Goal: Task Accomplishment & Management: Use online tool/utility

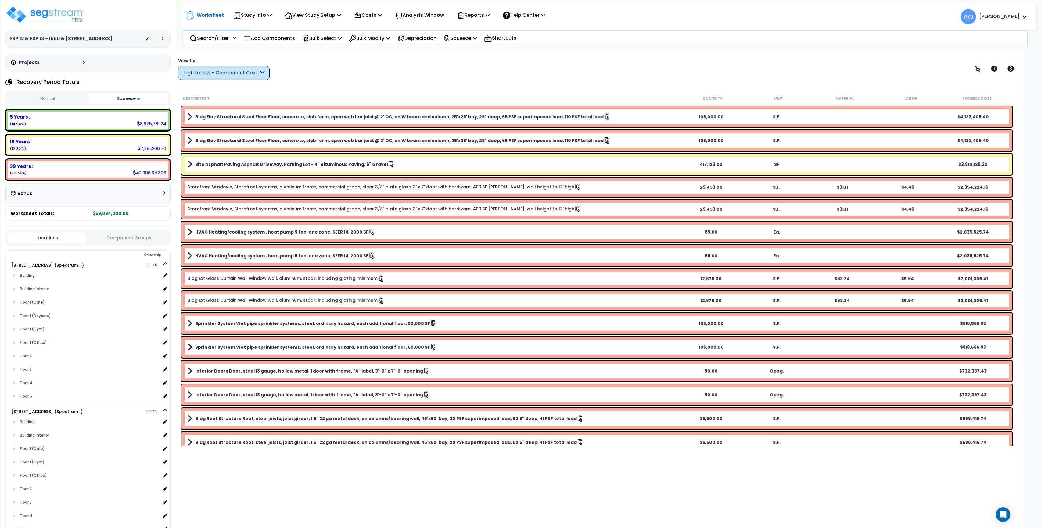
click at [315, 77] on div "View by: High to Low - Component Cost High to Low - Component Cost" at bounding box center [596, 68] width 841 height 23
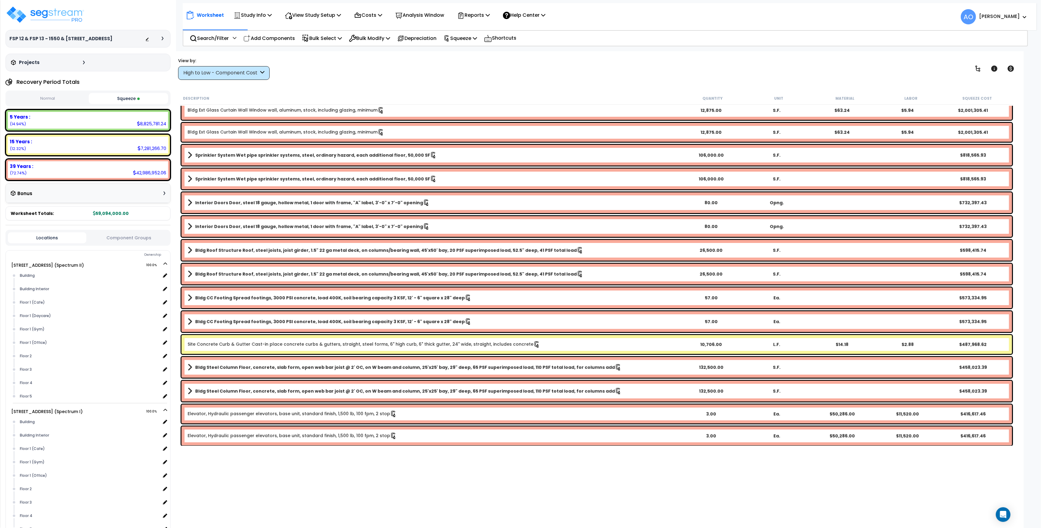
scroll to position [169, 0]
click at [243, 76] on div "High to Low - Component Cost" at bounding box center [220, 73] width 75 height 7
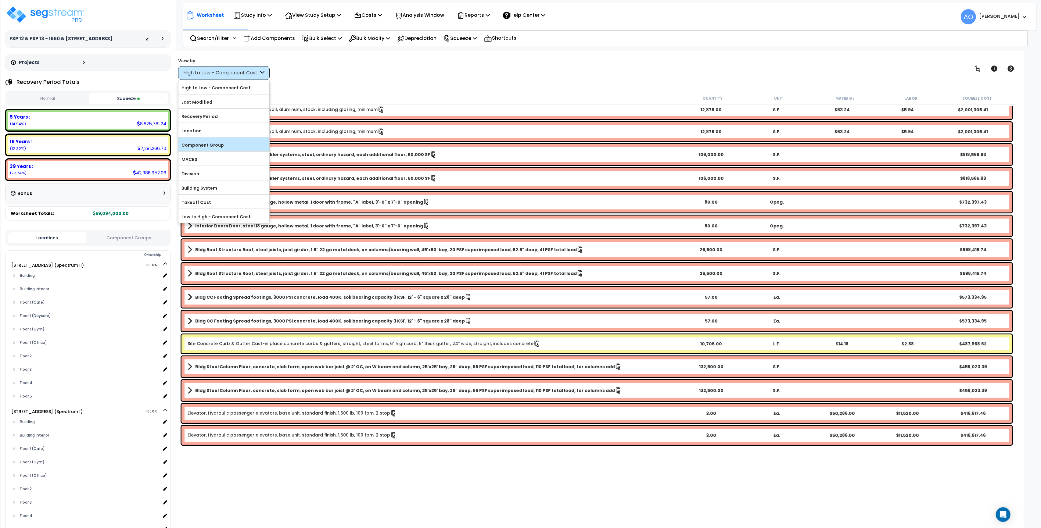
click at [208, 148] on label "Component Group" at bounding box center [223, 145] width 91 height 9
click at [0, 0] on input "Component Group" at bounding box center [0, 0] width 0 height 0
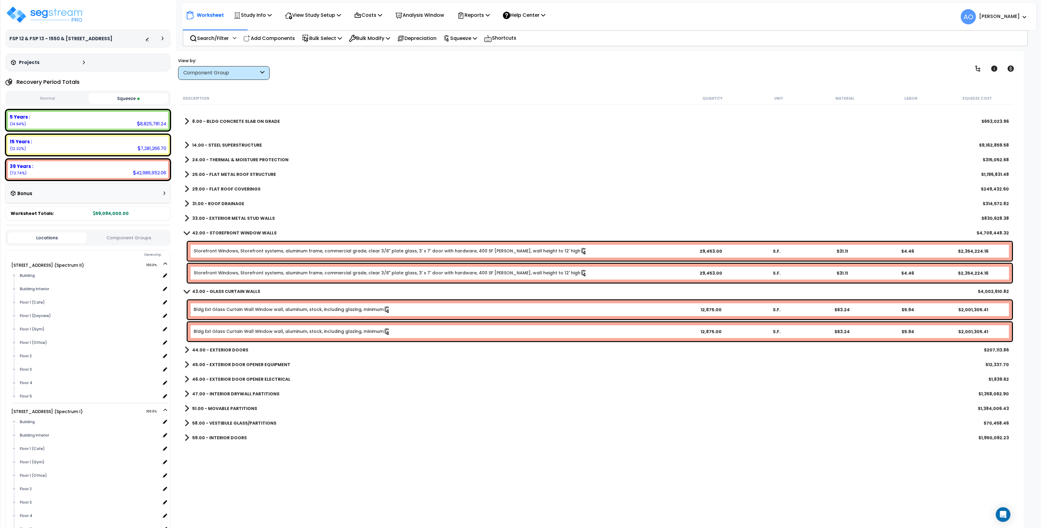
scroll to position [0, 0]
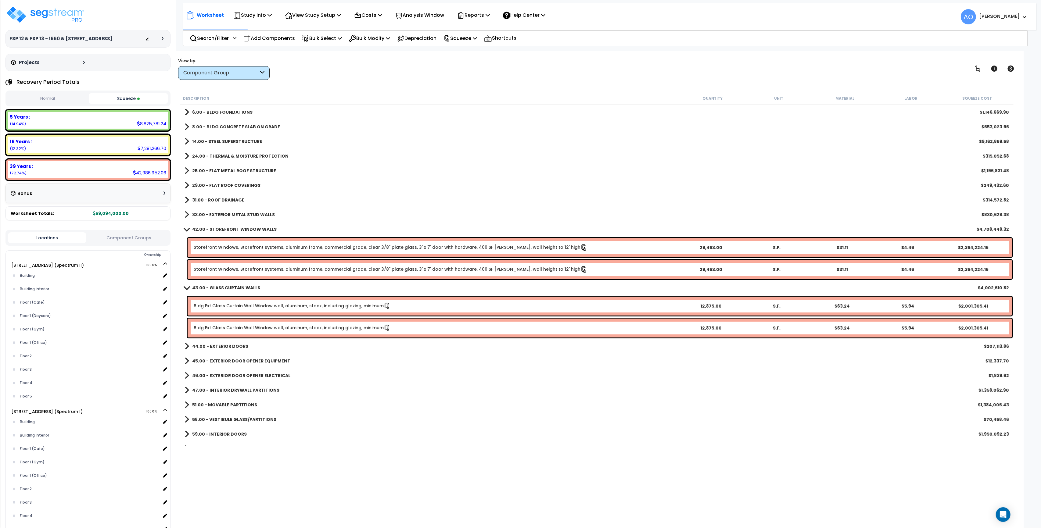
click at [242, 157] on b "24.00 - THERMAL & MOISTURE PROTECTION" at bounding box center [240, 156] width 96 height 6
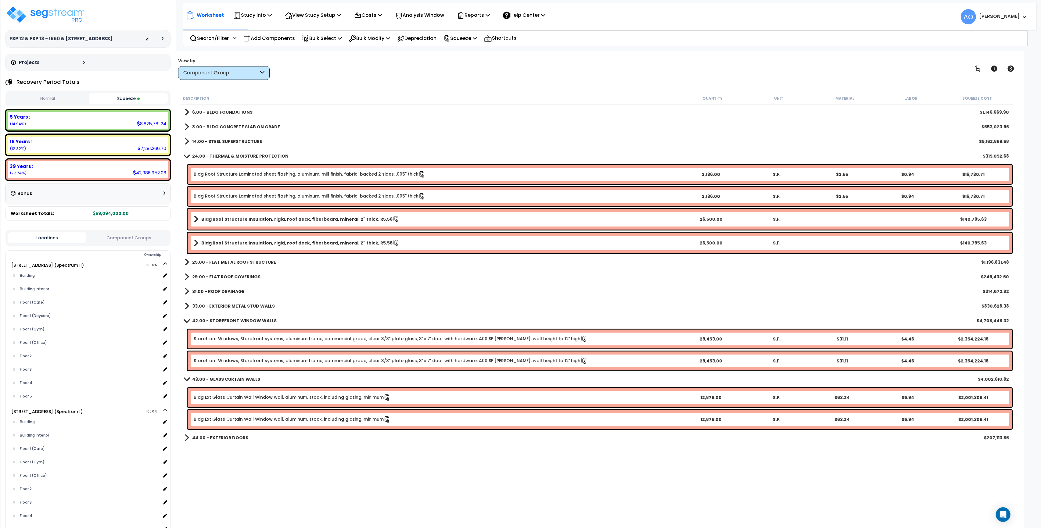
click at [242, 157] on b "24.00 - THERMAL & MOISTURE PROTECTION" at bounding box center [240, 156] width 96 height 6
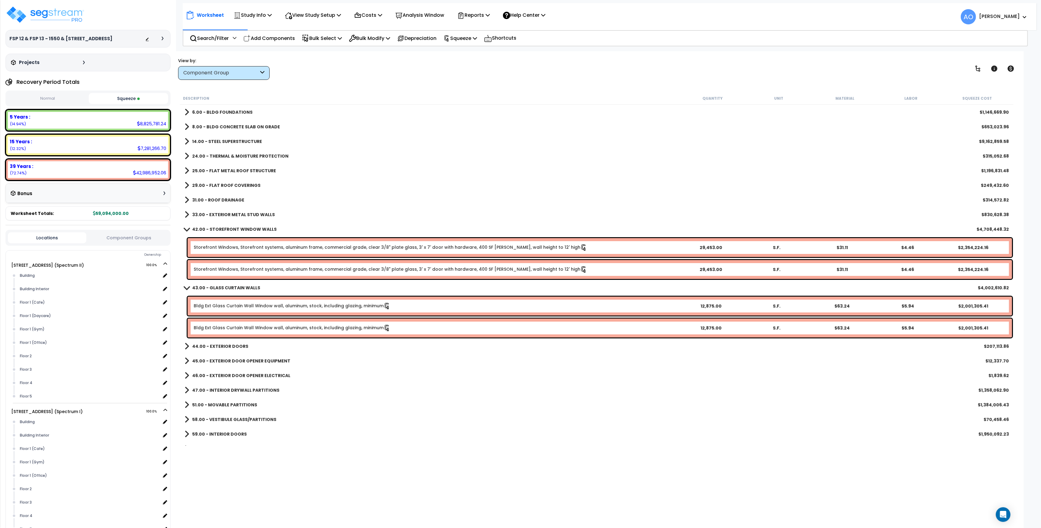
click at [242, 157] on b "24.00 - THERMAL & MOISTURE PROTECTION" at bounding box center [240, 156] width 96 height 6
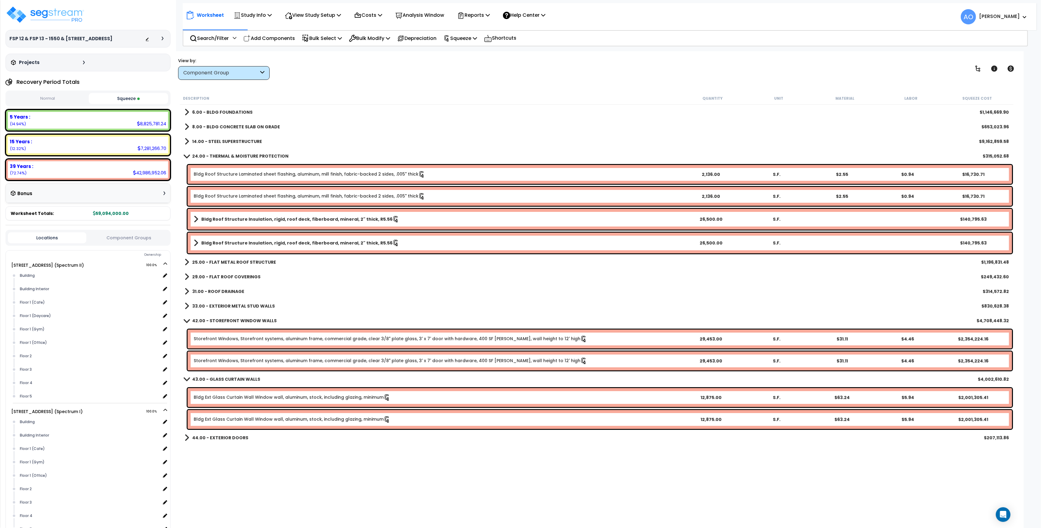
click at [242, 157] on b "24.00 - THERMAL & MOISTURE PROTECTION" at bounding box center [240, 156] width 96 height 6
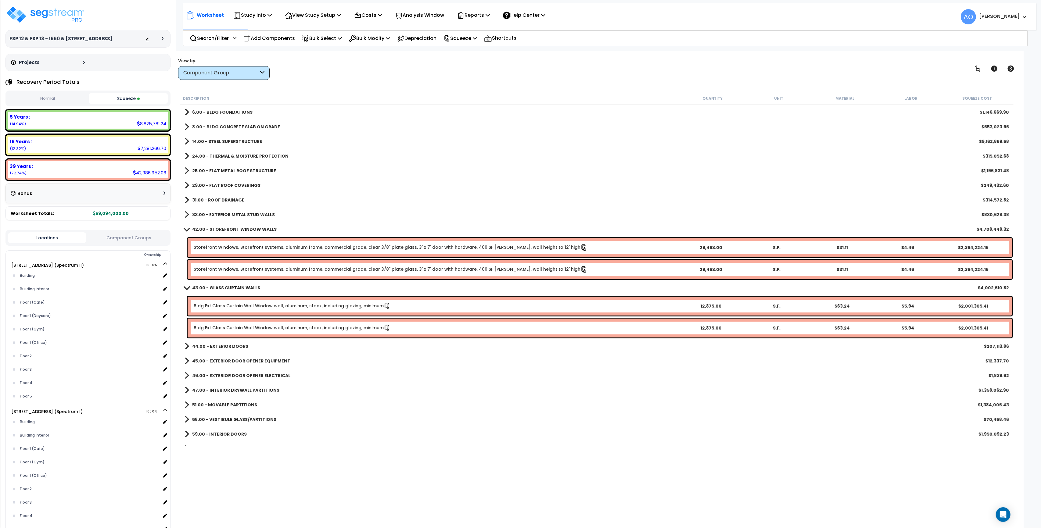
click at [240, 168] on b "25.00 - FLAT METAL ROOF STRUCTURE" at bounding box center [234, 171] width 84 height 6
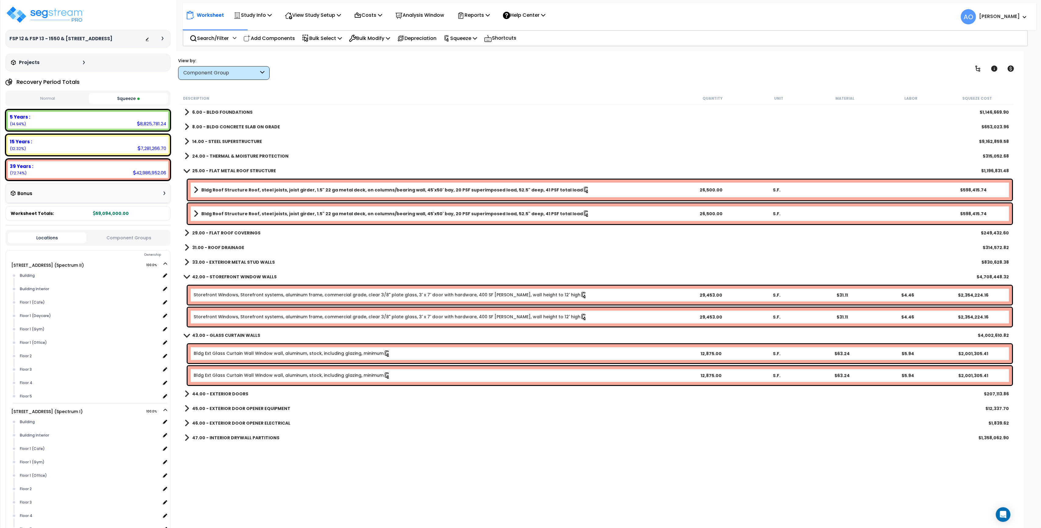
click at [240, 168] on b "25.00 - FLAT METAL ROOF STRUCTURE" at bounding box center [234, 171] width 84 height 6
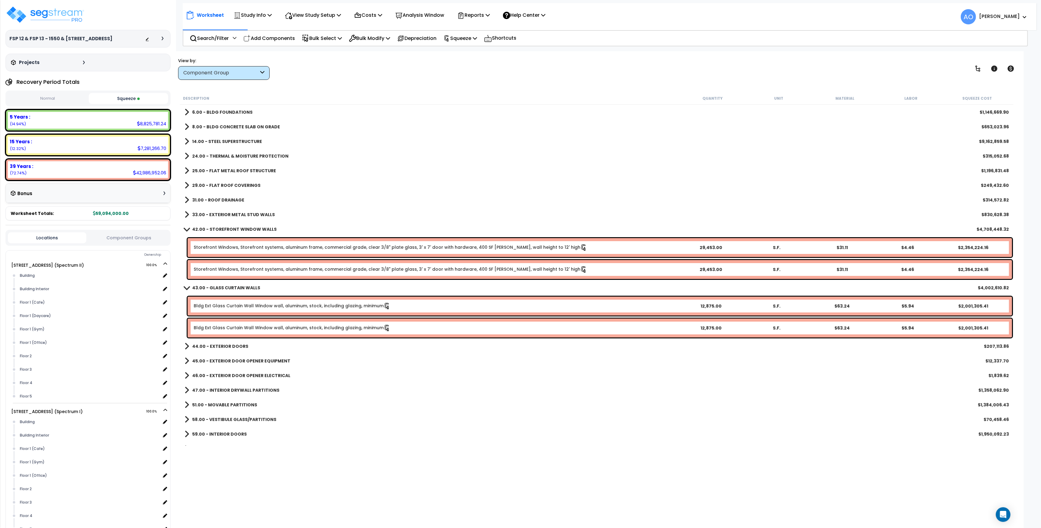
click at [236, 212] on b "33.00 - EXTERIOR METAL STUD WALLS" at bounding box center [233, 215] width 83 height 6
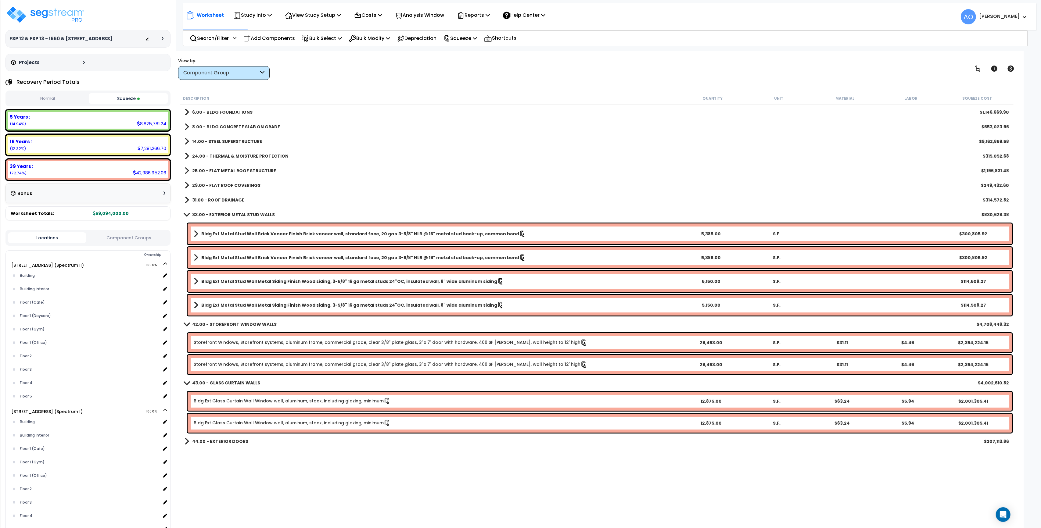
click at [236, 212] on b "33.00 - EXTERIOR METAL STUD WALLS" at bounding box center [233, 215] width 83 height 6
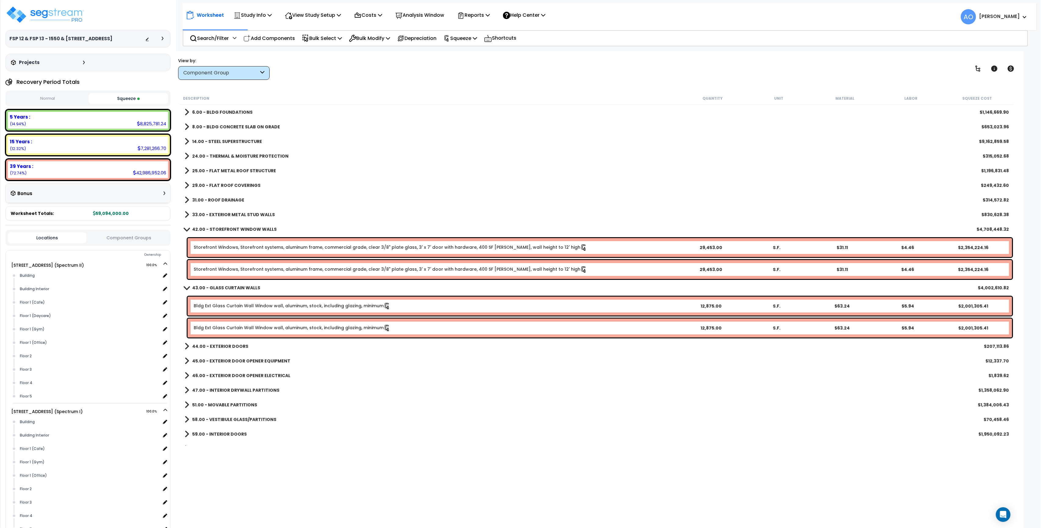
click at [231, 228] on b "42.00 - STOREFRONT WINDOW WALLS" at bounding box center [234, 229] width 84 height 6
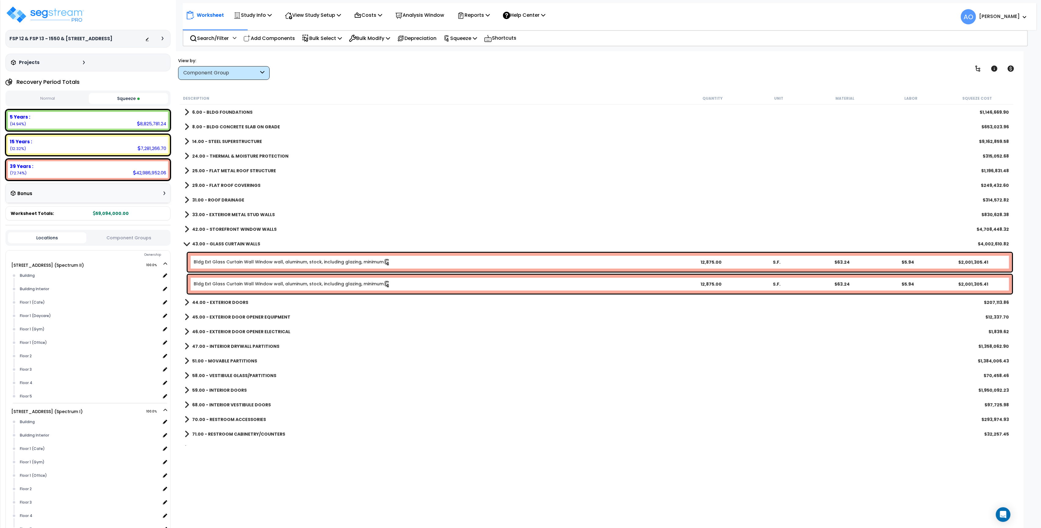
click at [230, 242] on b "43.00 - GLASS CURTAIN WALLS" at bounding box center [226, 244] width 68 height 6
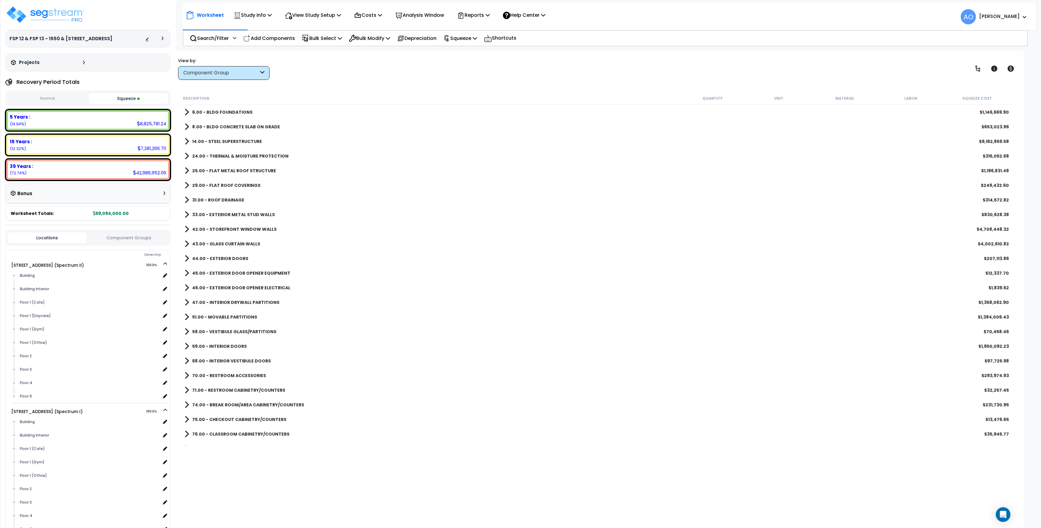
click at [238, 270] on b "45.00 - EXTERIOR DOOR OPENER EQUIPMENT" at bounding box center [241, 273] width 98 height 6
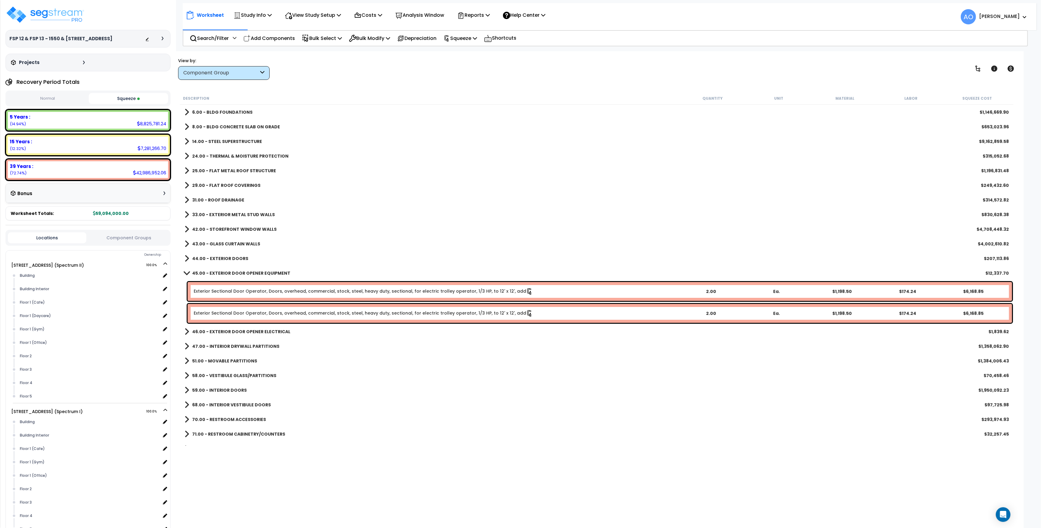
click at [238, 270] on b "45.00 - EXTERIOR DOOR OPENER EQUIPMENT" at bounding box center [241, 273] width 98 height 6
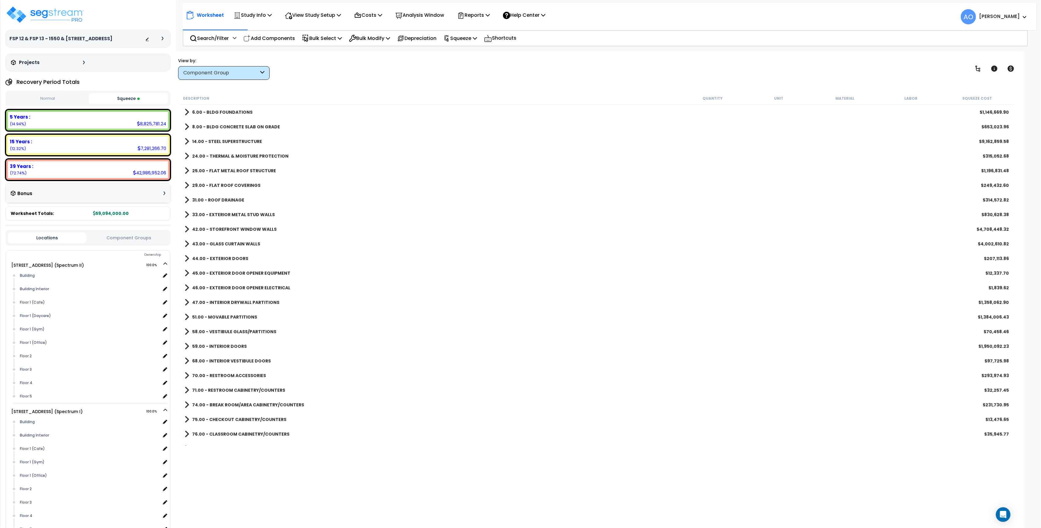
click at [242, 285] on b "46.00 - EXTERIOR DOOR OPENER ELECTRICAL" at bounding box center [241, 288] width 98 height 6
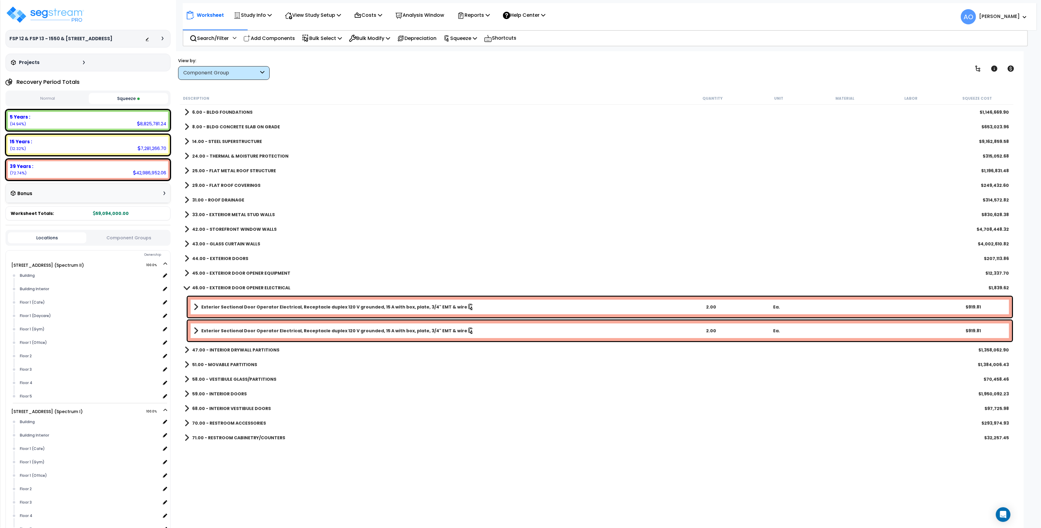
click at [242, 285] on b "46.00 - EXTERIOR DOOR OPENER ELECTRICAL" at bounding box center [241, 288] width 98 height 6
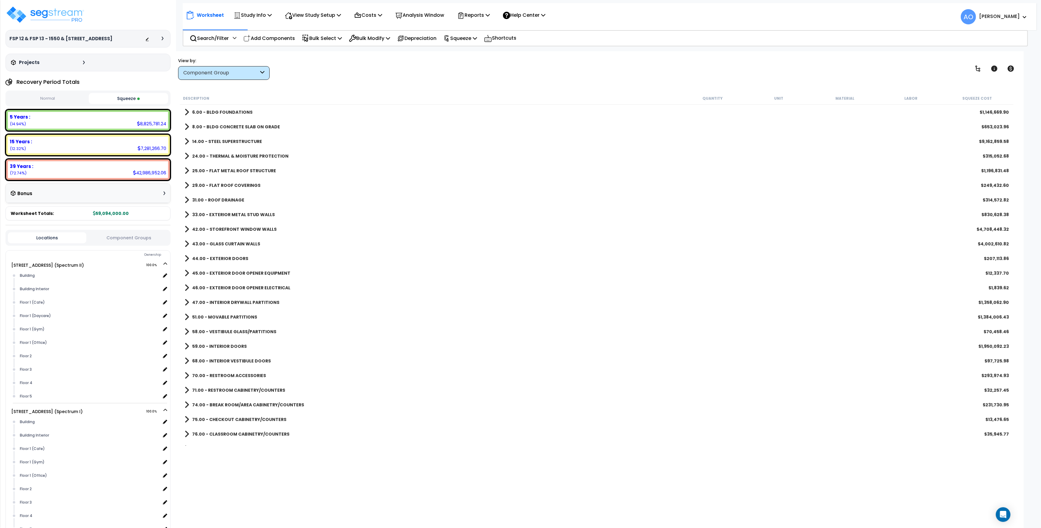
click at [241, 299] on b "47.00 - INTERIOR DRYWALL PARTITIONS" at bounding box center [235, 302] width 87 height 6
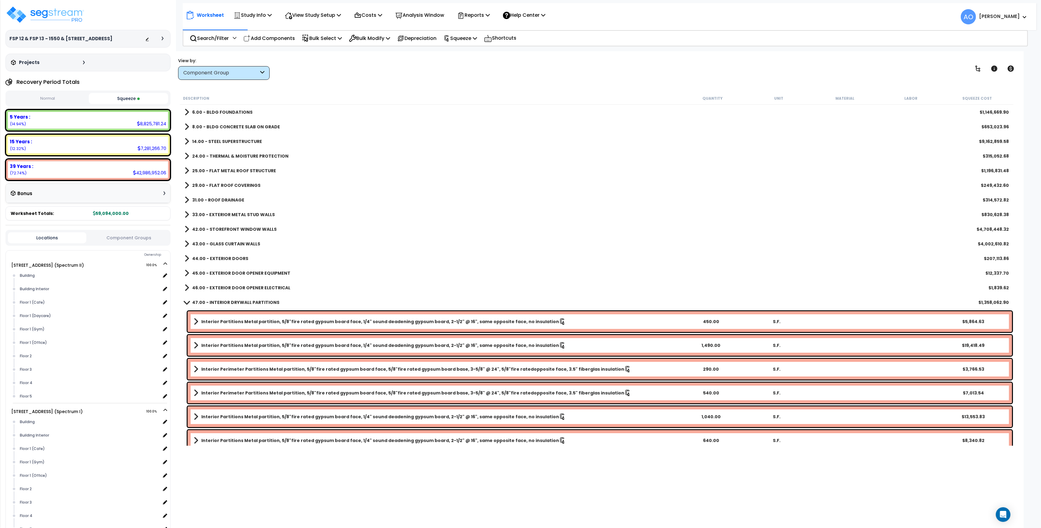
click at [241, 299] on b "47.00 - INTERIOR DRYWALL PARTITIONS" at bounding box center [235, 302] width 87 height 6
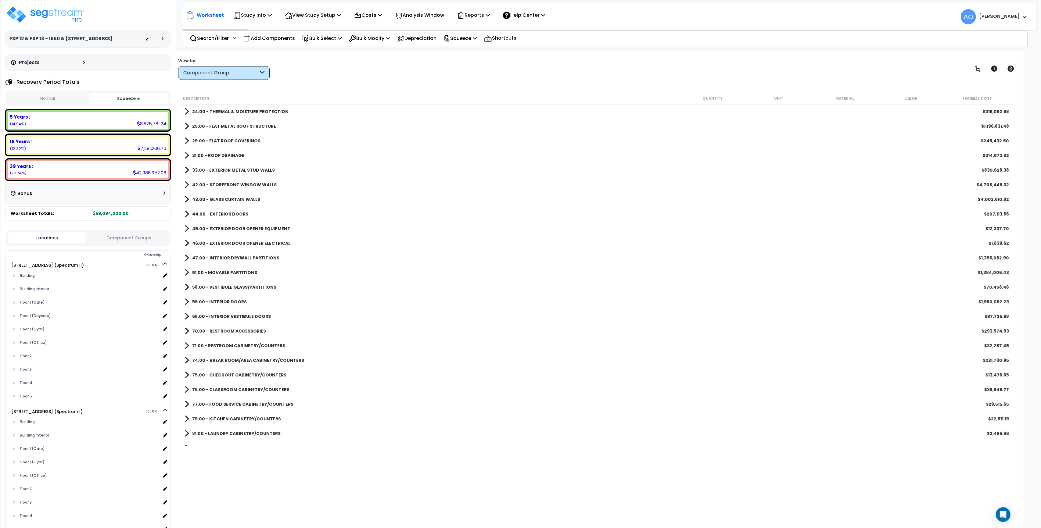
scroll to position [45, 0]
click at [215, 200] on b "43.00 - GLASS CURTAIN WALLS" at bounding box center [226, 199] width 68 height 6
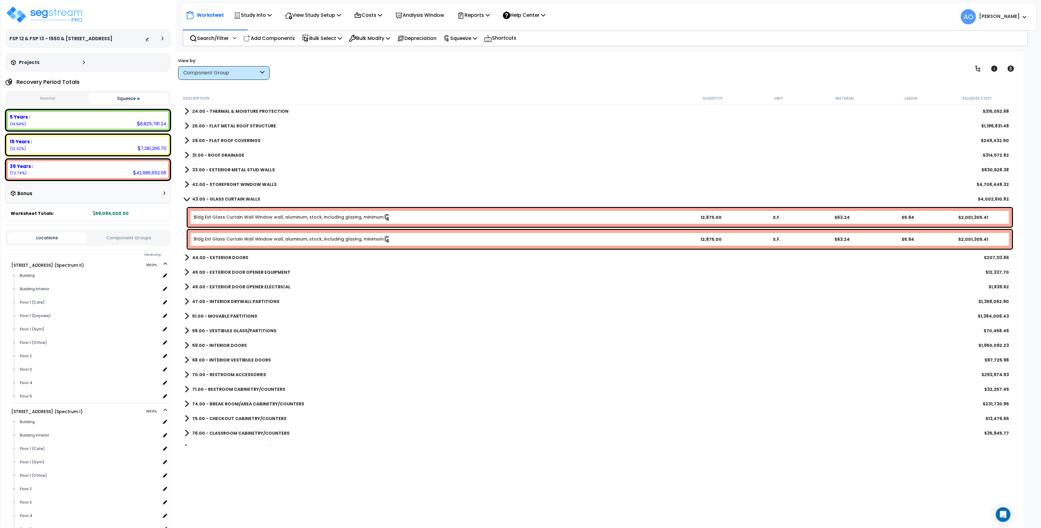
click at [221, 196] on b "43.00 - GLASS CURTAIN WALLS" at bounding box center [226, 199] width 68 height 6
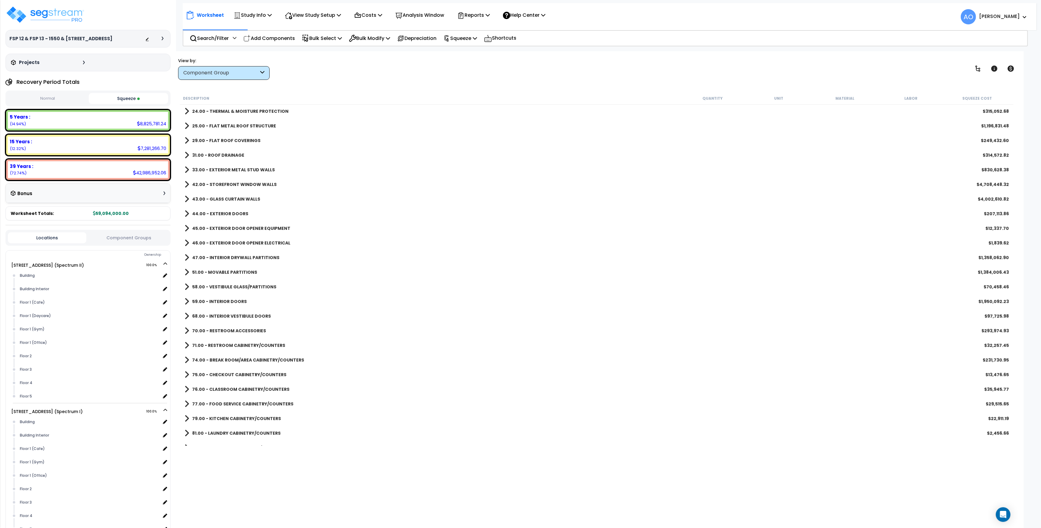
click at [234, 170] on b "33.00 - EXTERIOR METAL STUD WALLS" at bounding box center [233, 170] width 83 height 6
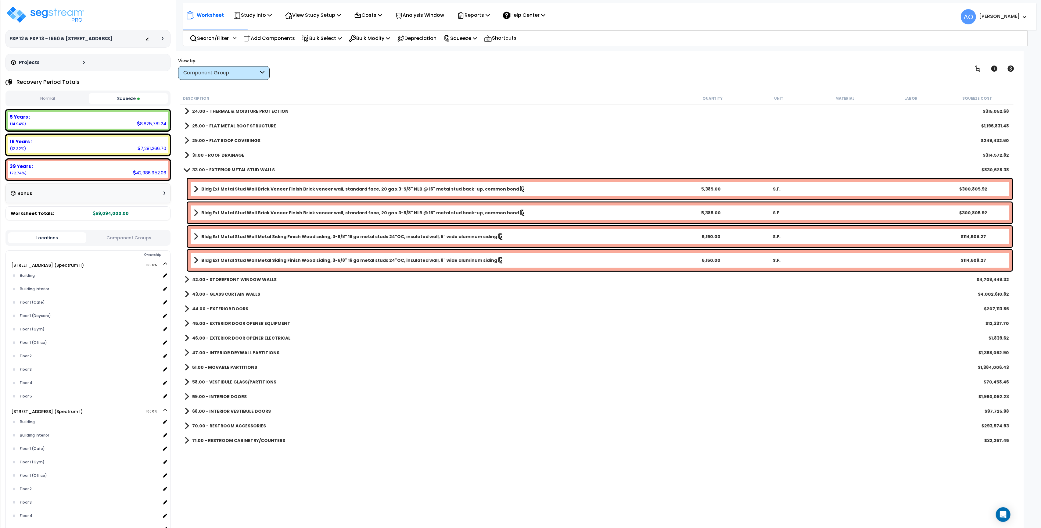
click at [234, 170] on b "33.00 - EXTERIOR METAL STUD WALLS" at bounding box center [233, 170] width 83 height 6
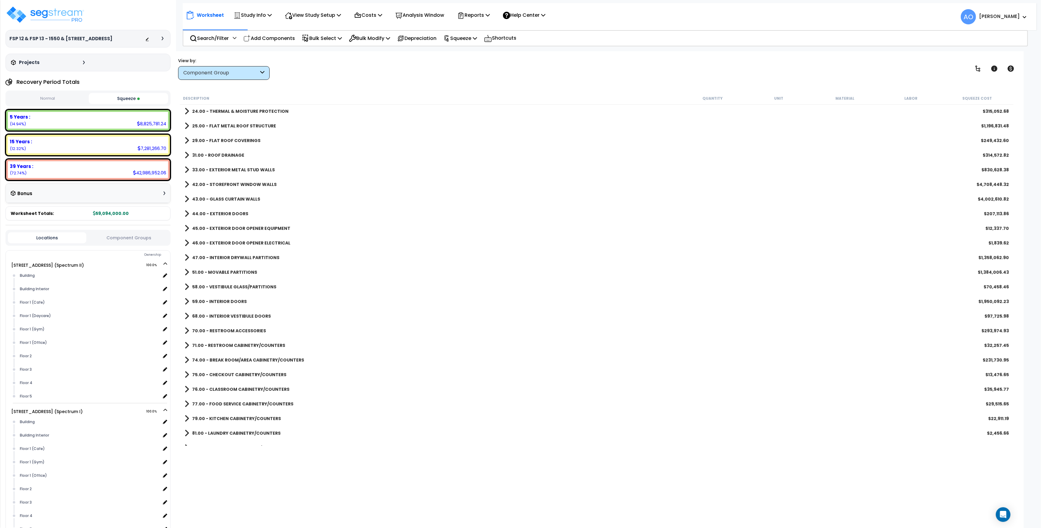
click at [235, 184] on b "42.00 - STOREFRONT WINDOW WALLS" at bounding box center [234, 184] width 84 height 6
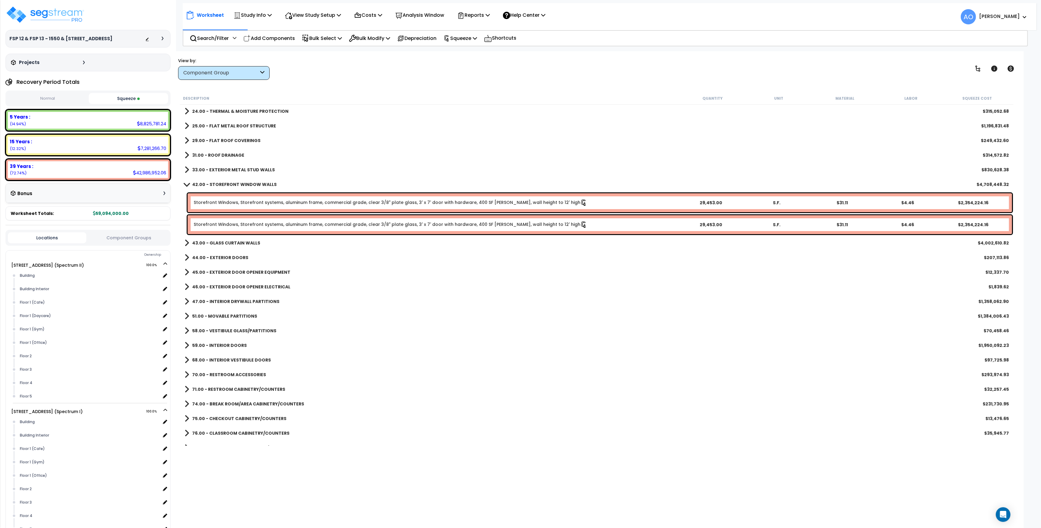
click at [235, 184] on b "42.00 - STOREFRONT WINDOW WALLS" at bounding box center [234, 184] width 84 height 6
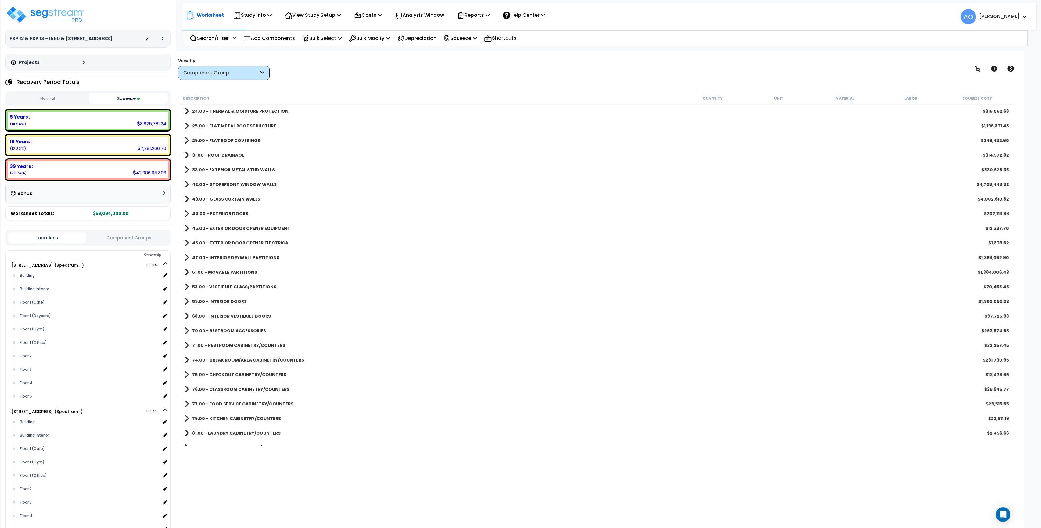
click at [242, 197] on b "43.00 - GLASS CURTAIN WALLS" at bounding box center [226, 199] width 68 height 6
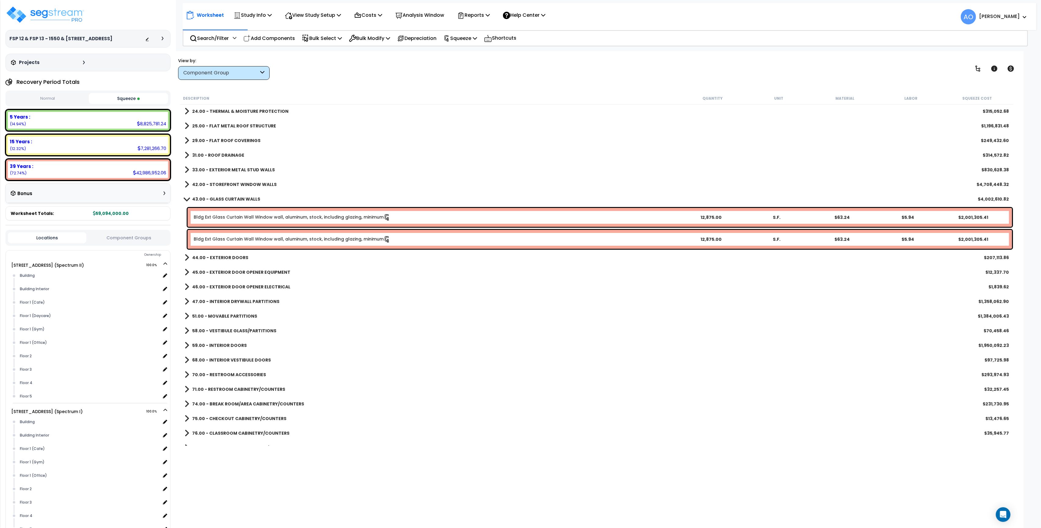
click at [241, 184] on b "42.00 - STOREFRONT WINDOW WALLS" at bounding box center [234, 184] width 84 height 6
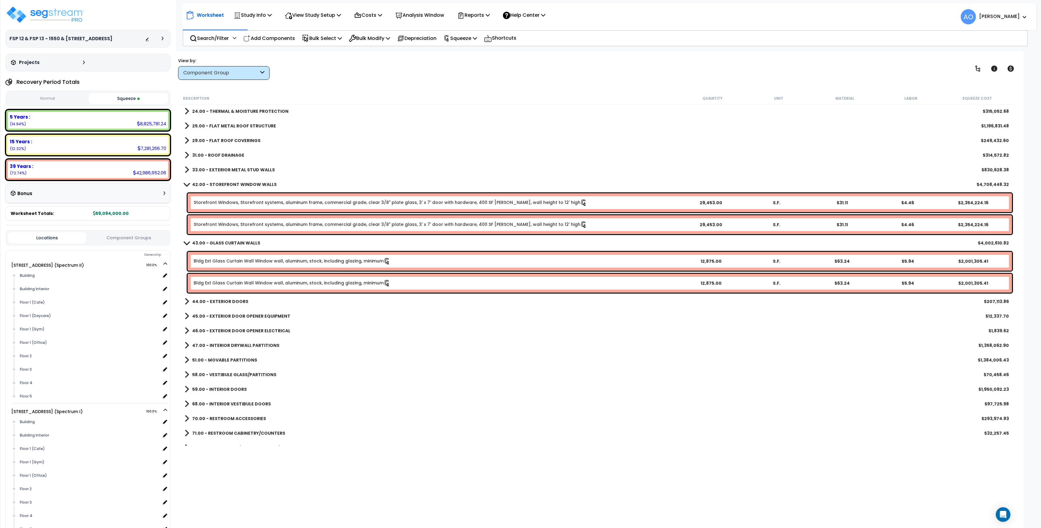
click at [239, 169] on b "33.00 - EXTERIOR METAL STUD WALLS" at bounding box center [233, 170] width 83 height 6
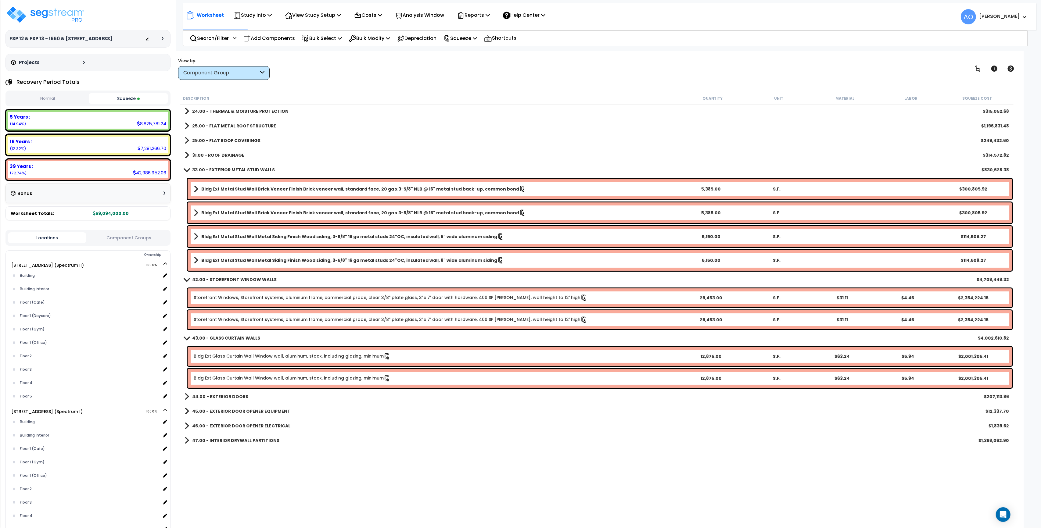
click at [226, 167] on b "33.00 - EXTERIOR METAL STUD WALLS" at bounding box center [233, 170] width 83 height 6
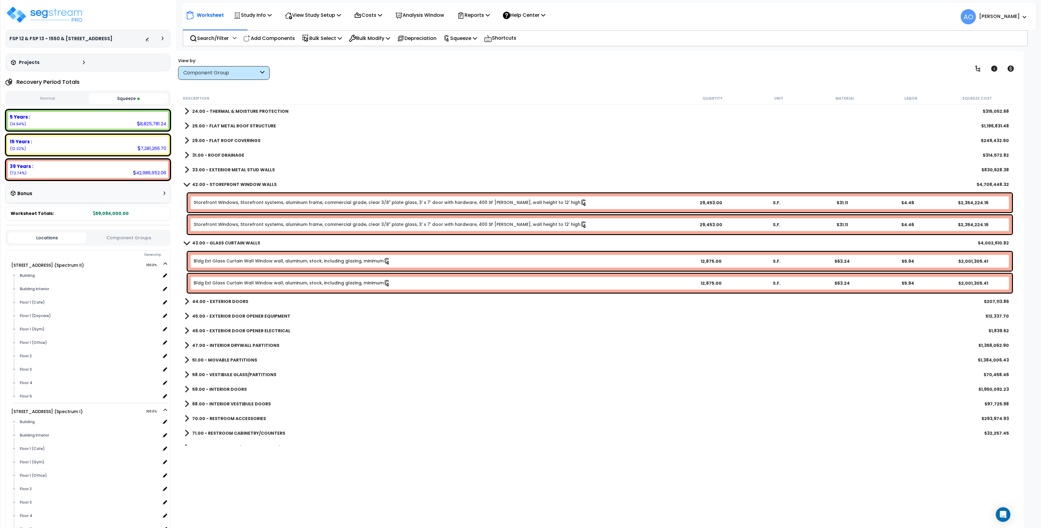
click at [242, 242] on b "43.00 - GLASS CURTAIN WALLS" at bounding box center [226, 243] width 68 height 6
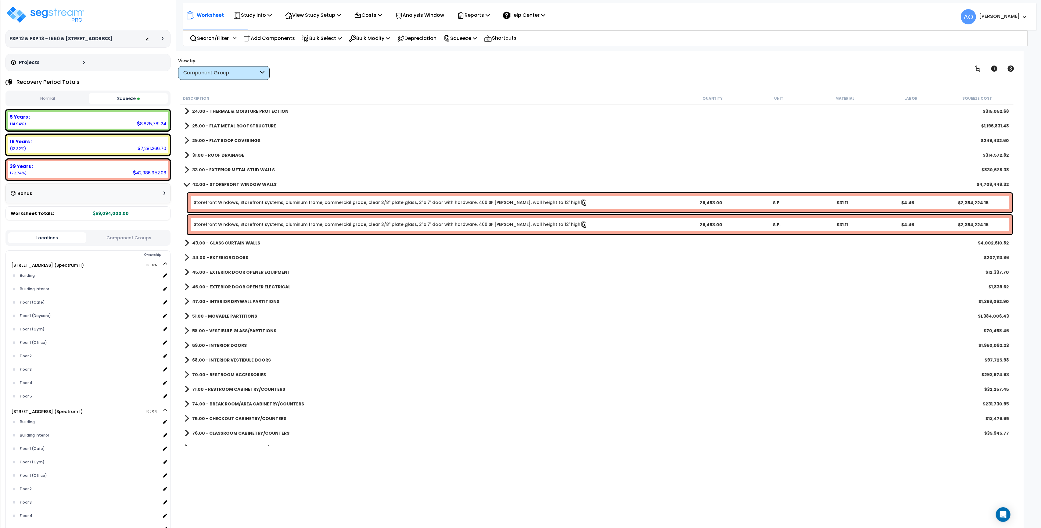
click at [240, 184] on b "42.00 - STOREFRONT WINDOW WALLS" at bounding box center [234, 184] width 84 height 6
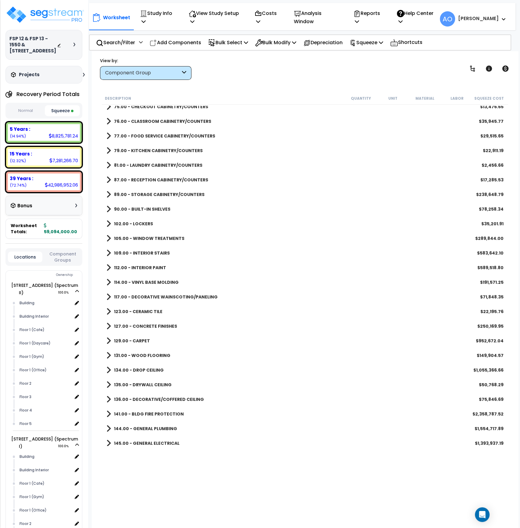
scroll to position [395, 0]
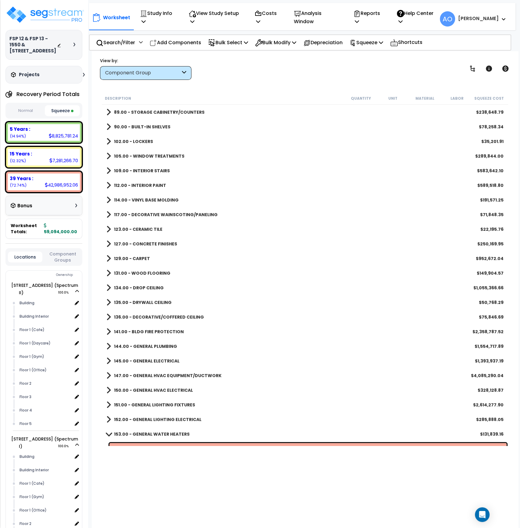
click at [152, 229] on b "123.00 - CERAMIC TILE" at bounding box center [138, 229] width 48 height 6
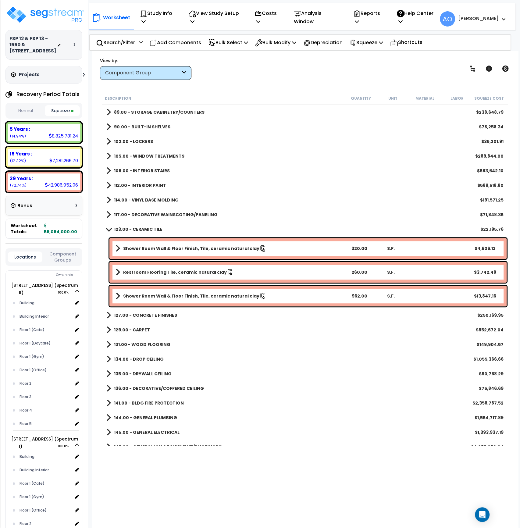
click at [152, 229] on b "123.00 - CERAMIC TILE" at bounding box center [138, 229] width 48 height 6
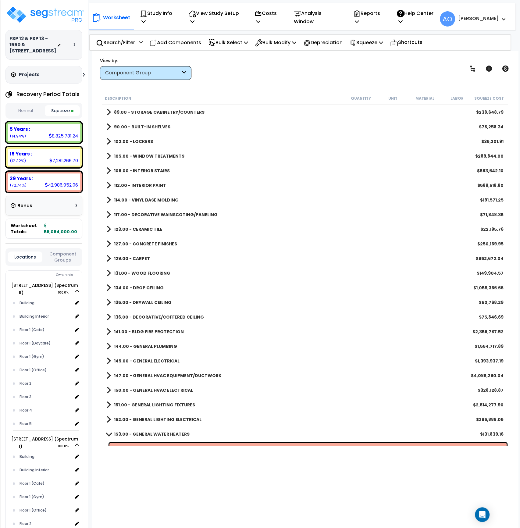
click at [155, 242] on b "127.00 - CONCRETE FINISHES" at bounding box center [145, 244] width 63 height 6
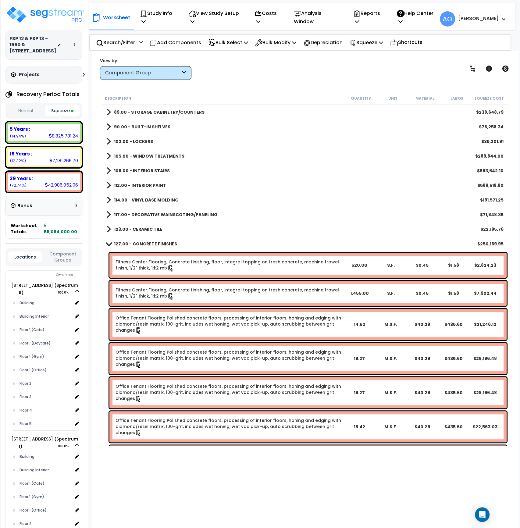
click at [155, 242] on b "127.00 - CONCRETE FINISHES" at bounding box center [145, 244] width 63 height 6
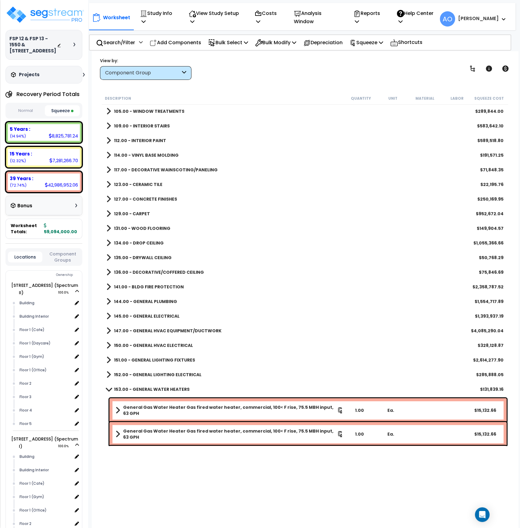
scroll to position [440, 0]
click at [155, 242] on b "134.00 - DROP CEILING" at bounding box center [139, 243] width 50 height 6
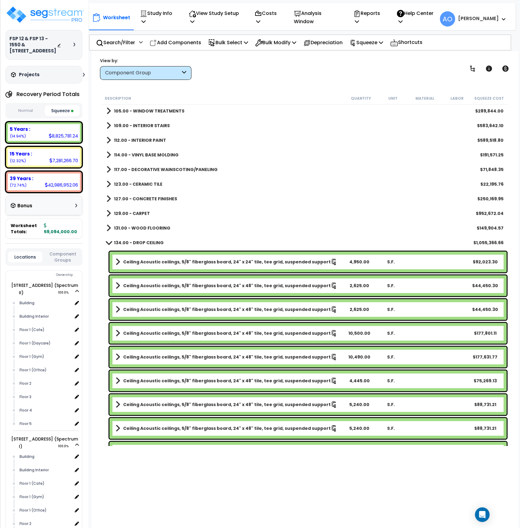
click at [155, 242] on b "134.00 - DROP CEILING" at bounding box center [139, 243] width 50 height 6
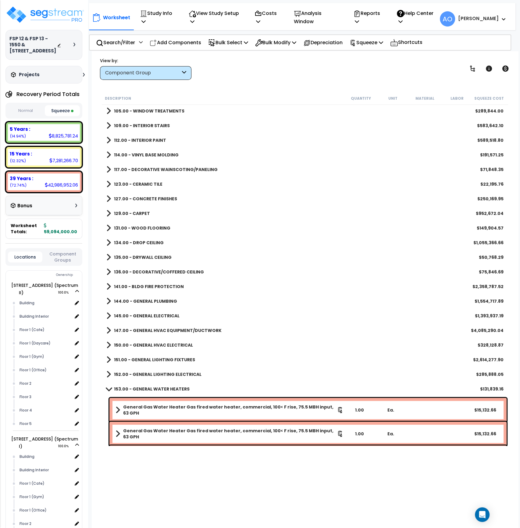
click at [155, 242] on b "134.00 - DROP CEILING" at bounding box center [139, 243] width 50 height 6
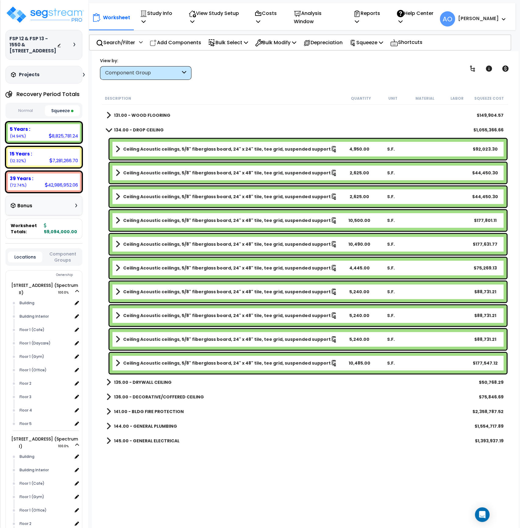
scroll to position [0, 0]
click at [212, 97] on div "Description" at bounding box center [225, 98] width 240 height 6
click at [190, 399] on b "136.00 - DECORATIVE/COFFERED CEILING" at bounding box center [159, 397] width 90 height 6
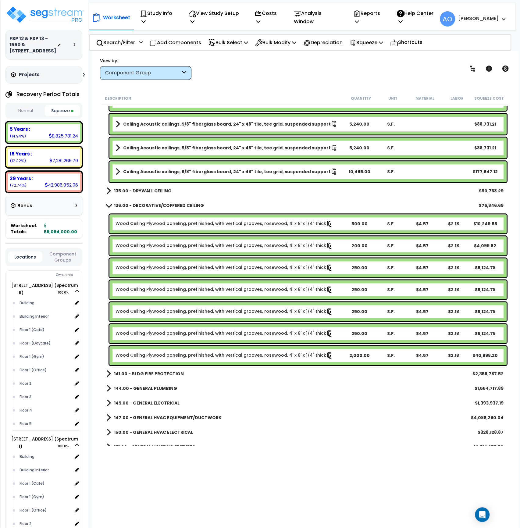
scroll to position [745, 0]
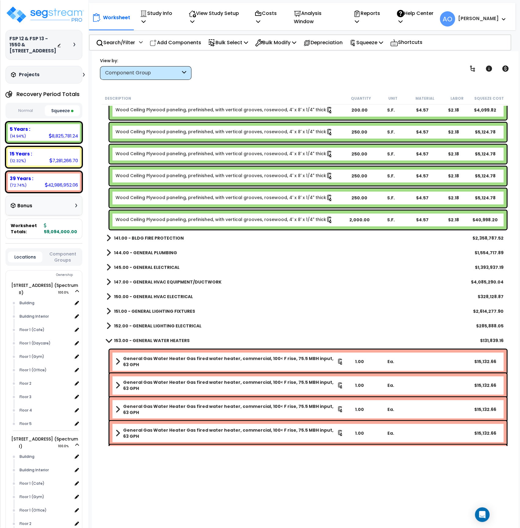
click at [176, 339] on b "153.00 - GENERAL WATER HEATERS" at bounding box center [152, 341] width 76 height 6
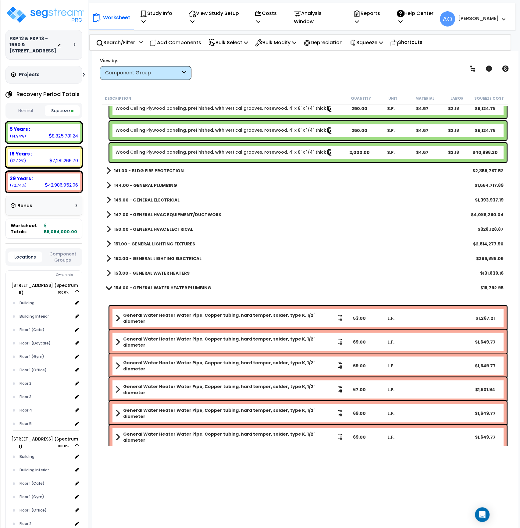
click at [188, 288] on b "154.00 - GENERAL WATER HEATER PLUMBING" at bounding box center [162, 288] width 97 height 6
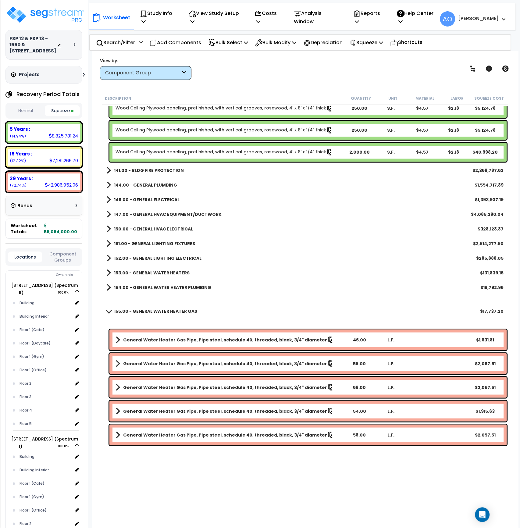
scroll to position [948, 0]
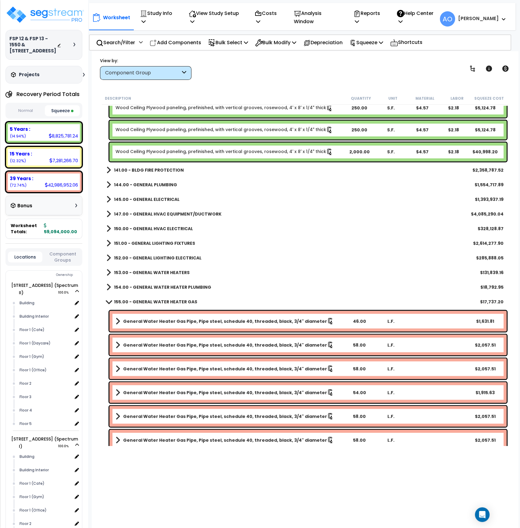
click at [180, 302] on b "155.00 - GENERAL WATER HEATER GAS" at bounding box center [155, 302] width 83 height 6
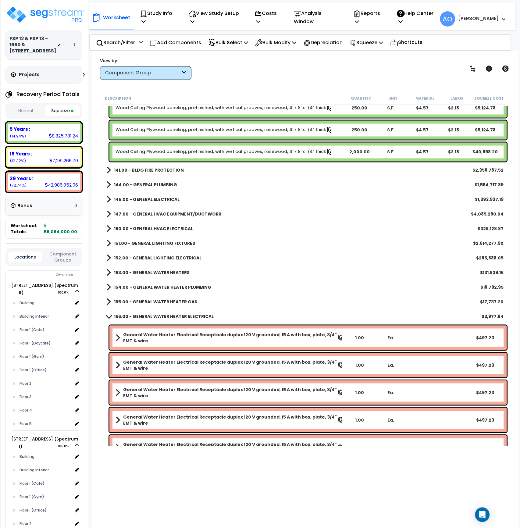
click at [191, 317] on b "156.00 - GENERAL WATER HEATER ELECTRICAL" at bounding box center [164, 316] width 100 height 6
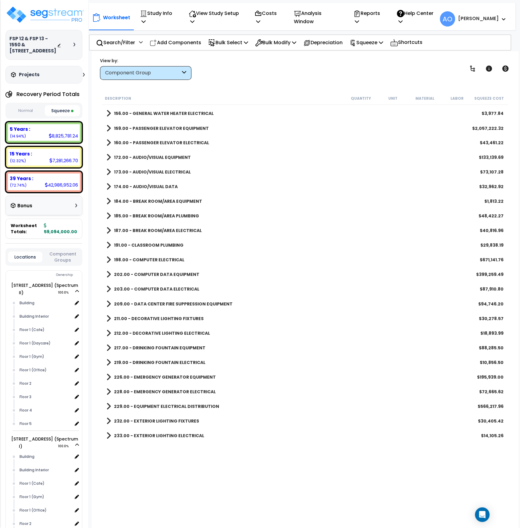
scroll to position [1151, 0]
click at [180, 302] on b "209.00 - DATA CENTER FIRE SUPPRESSION EQUIPMENT" at bounding box center [173, 304] width 119 height 6
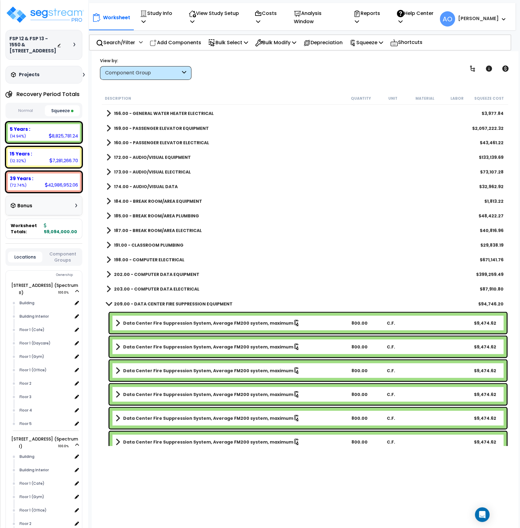
click at [180, 302] on b "209.00 - DATA CENTER FIRE SUPPRESSION EQUIPMENT" at bounding box center [173, 304] width 119 height 6
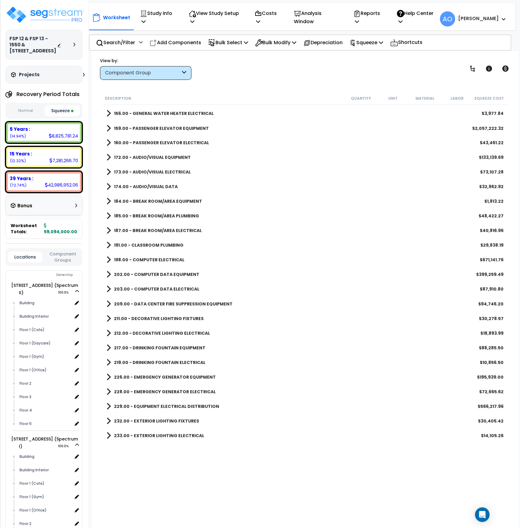
click at [178, 319] on b "211.00 - DECORATIVE LIGHTING FIXTURES" at bounding box center [159, 318] width 90 height 6
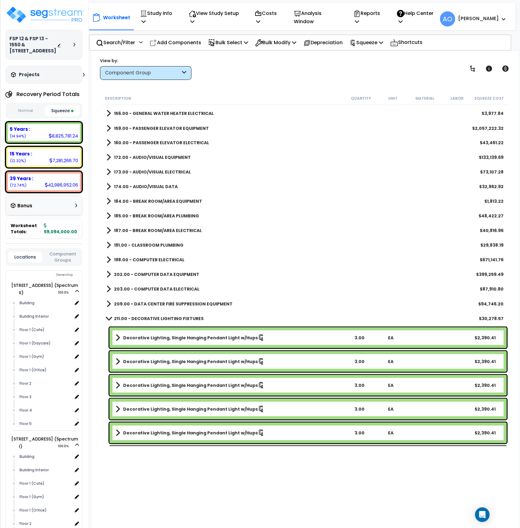
click at [178, 318] on b "211.00 - DECORATIVE LIGHTING FIXTURES" at bounding box center [159, 318] width 90 height 6
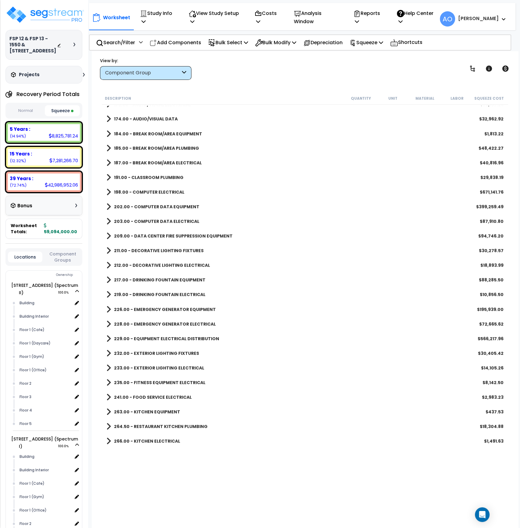
scroll to position [1219, 0]
click at [174, 277] on b "217.00 - DRINKING FOUNTAIN EQUIPMENT" at bounding box center [159, 280] width 91 height 6
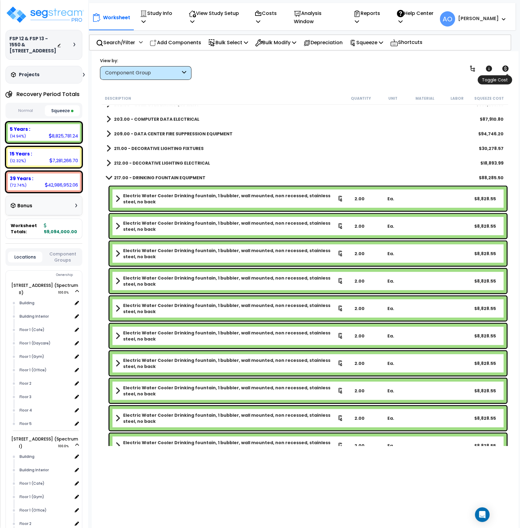
scroll to position [1321, 0]
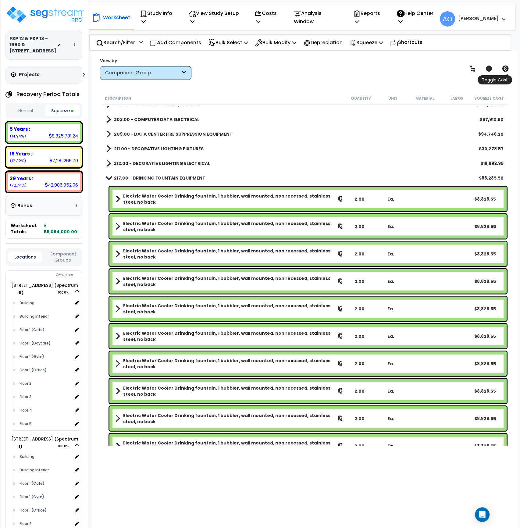
click at [507, 68] on icon at bounding box center [506, 69] width 6 height 6
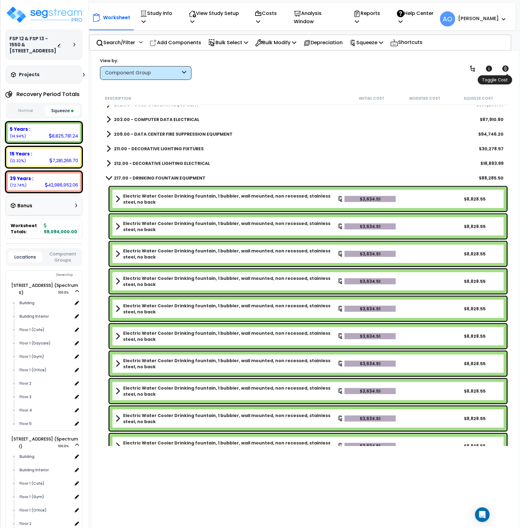
click at [507, 68] on icon at bounding box center [506, 69] width 6 height 6
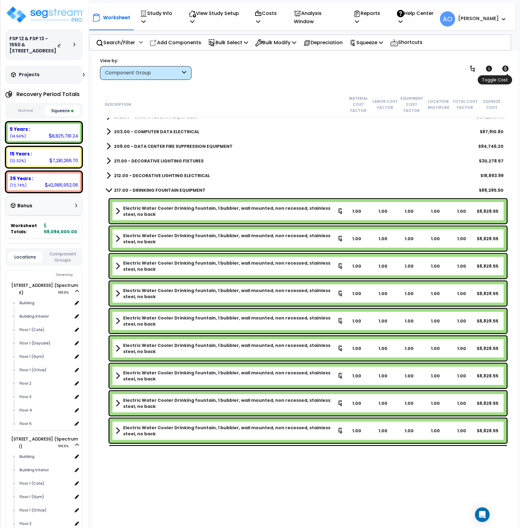
click at [507, 68] on icon at bounding box center [506, 69] width 6 height 6
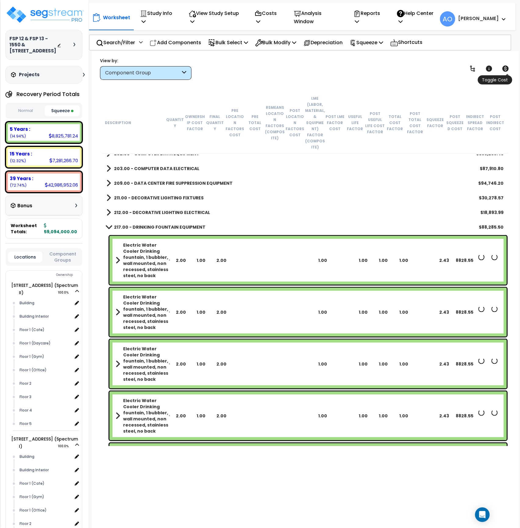
click at [507, 68] on icon at bounding box center [506, 69] width 6 height 6
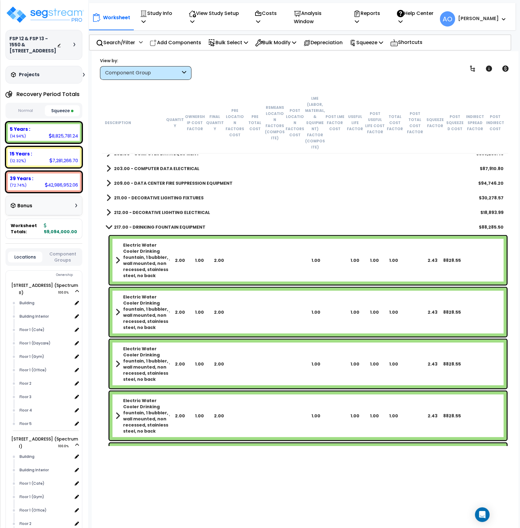
click at [170, 180] on b "209.00 - DATA CENTER FIRE SUPPRESSION EQUIPMENT" at bounding box center [173, 183] width 119 height 6
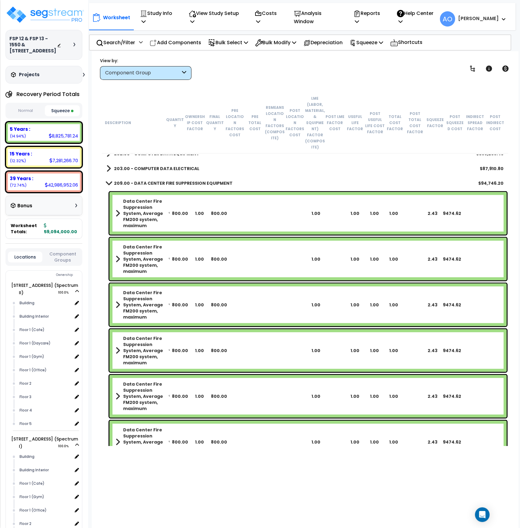
drag, startPoint x: 157, startPoint y: 177, endPoint x: 157, endPoint y: 181, distance: 4.6
click at [157, 180] on b "209.00 - DATA CENTER FIRE SUPPRESSION EQUIPMENT" at bounding box center [173, 183] width 119 height 6
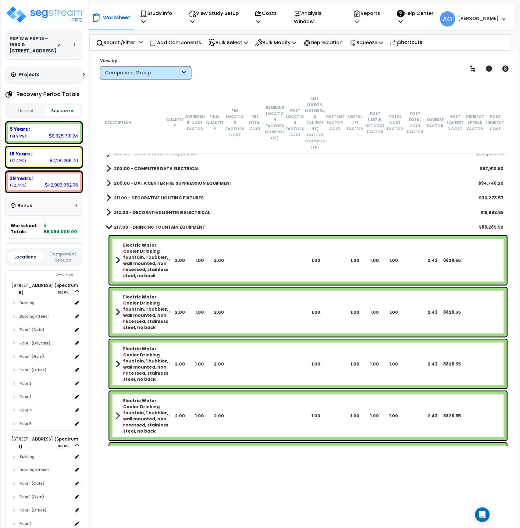
click at [161, 224] on b "217.00 - DRINKING FOUNTAIN EQUIPMENT" at bounding box center [159, 227] width 91 height 6
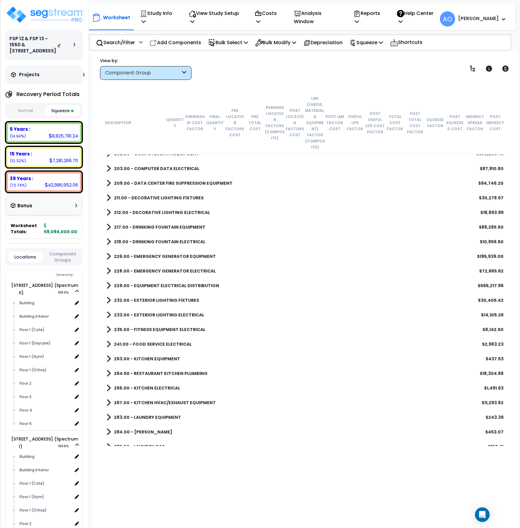
click at [173, 282] on b "229.00 - EQUIPMENT ELECTRICAL DISTRIBUTION" at bounding box center [166, 285] width 105 height 6
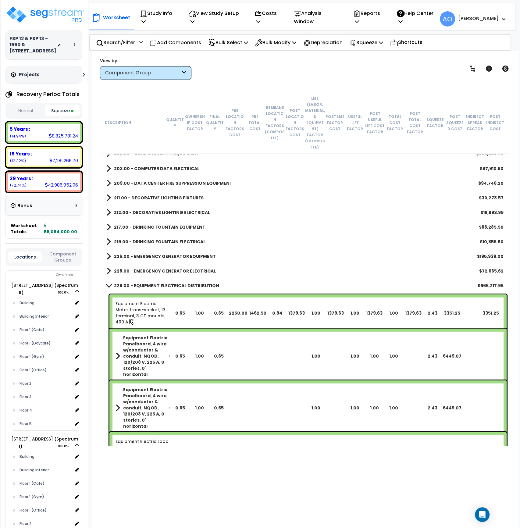
click at [173, 282] on b "229.00 - EQUIPMENT ELECTRICAL DISTRIBUTION" at bounding box center [166, 285] width 105 height 6
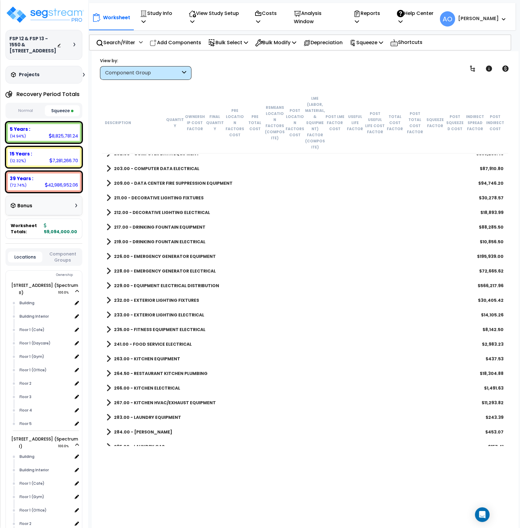
click at [169, 297] on b "232.00 - EXTERIOR LIGHTING FIXTURES" at bounding box center [156, 300] width 85 height 6
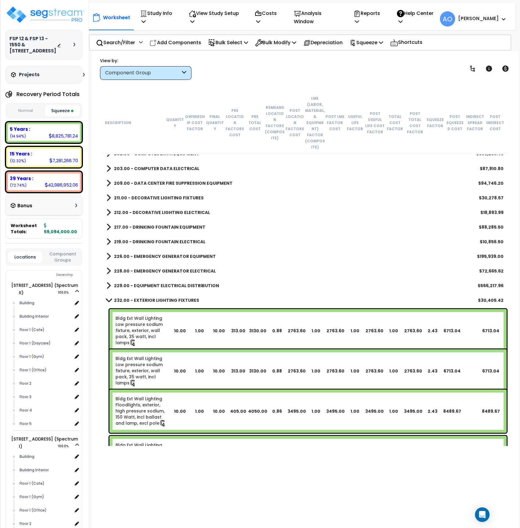
click at [169, 297] on b "232.00 - EXTERIOR LIGHTING FIXTURES" at bounding box center [156, 300] width 85 height 6
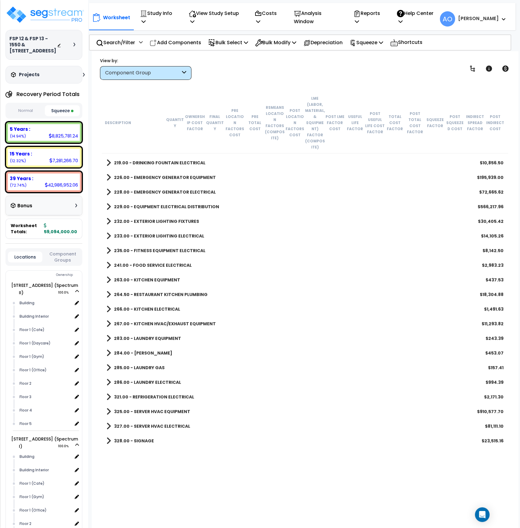
scroll to position [1400, 0]
click at [175, 247] on b "235.00 - FITNESS EQUIPMENT ELECTRICAL" at bounding box center [159, 250] width 91 height 6
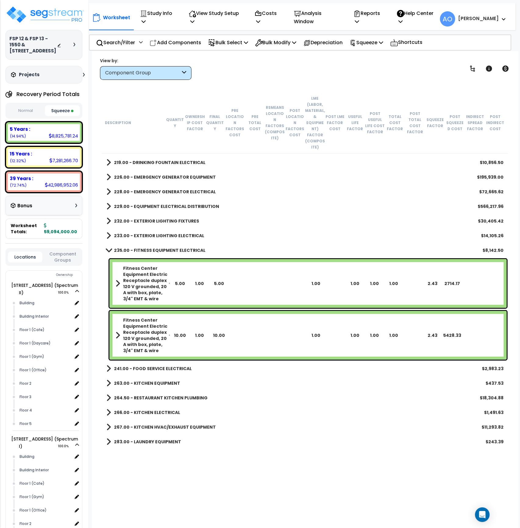
click at [175, 247] on b "235.00 - FITNESS EQUIPMENT ELECTRICAL" at bounding box center [159, 250] width 91 height 6
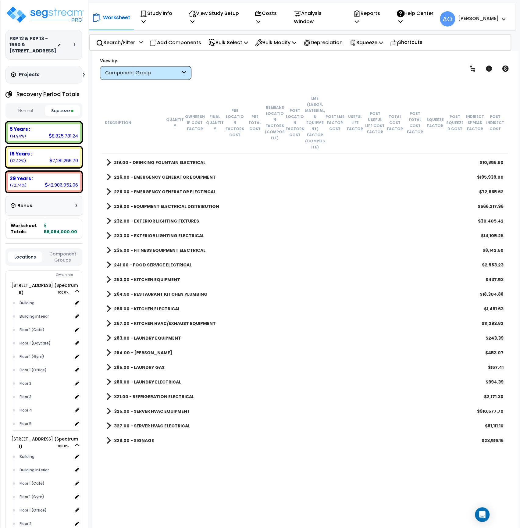
click at [172, 262] on b "241.00 - FOOD SERVICE ELECTRICAL" at bounding box center [153, 265] width 78 height 6
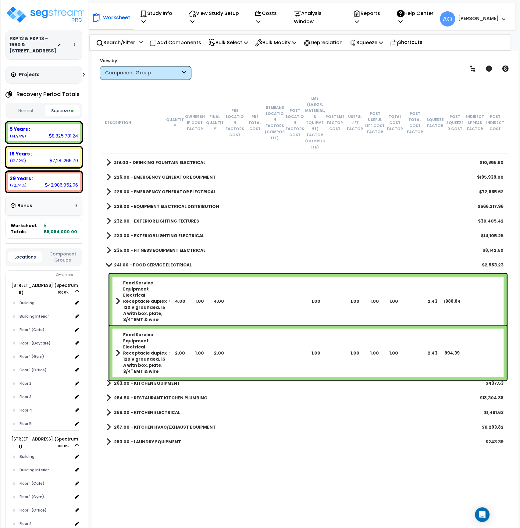
click at [173, 262] on b "241.00 - FOOD SERVICE ELECTRICAL" at bounding box center [153, 265] width 78 height 6
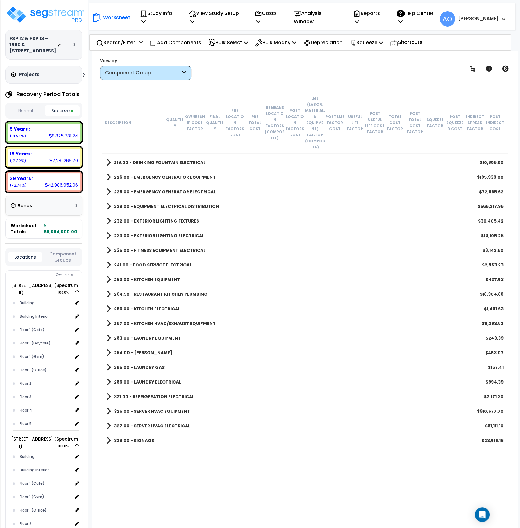
click at [156, 277] on b "263.00 - KITCHEN EQUIPMENT" at bounding box center [147, 280] width 66 height 6
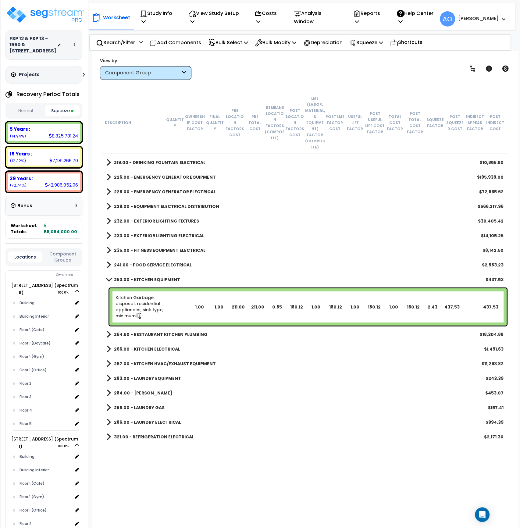
click at [142, 297] on link "Kitchen Garbage disposal, residential appliances, sink type, minimum" at bounding box center [143, 307] width 55 height 25
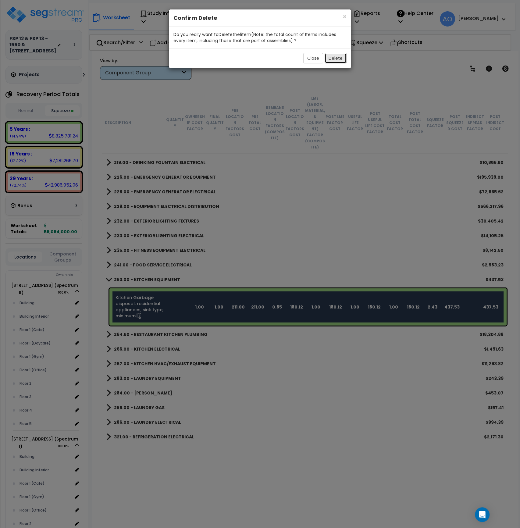
click at [332, 59] on button "Delete" at bounding box center [336, 58] width 22 height 10
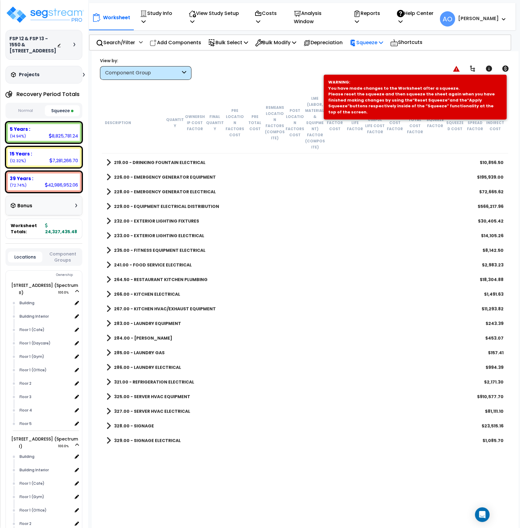
click at [378, 37] on div "Squeeze" at bounding box center [367, 42] width 34 height 14
click at [372, 53] on link "Re-squeeze" at bounding box center [377, 57] width 60 height 14
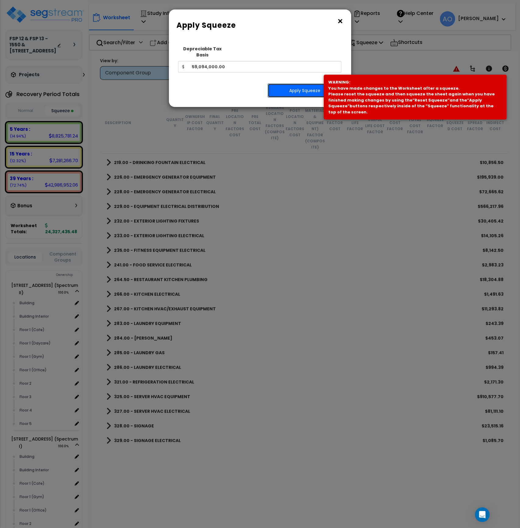
click at [305, 84] on button "Apply Squeeze" at bounding box center [305, 91] width 74 height 14
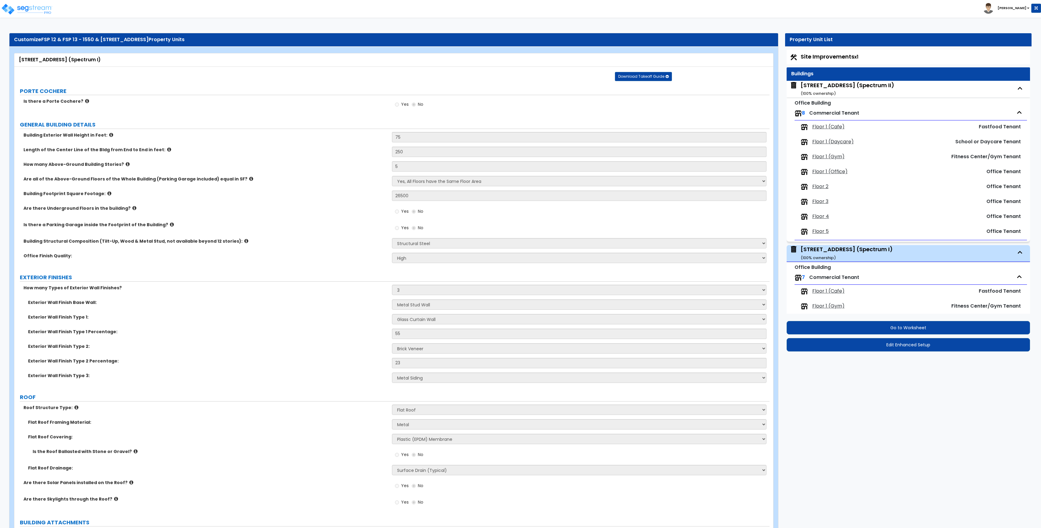
select select "4"
select select "2"
select select "3"
select select "5"
select select "13"
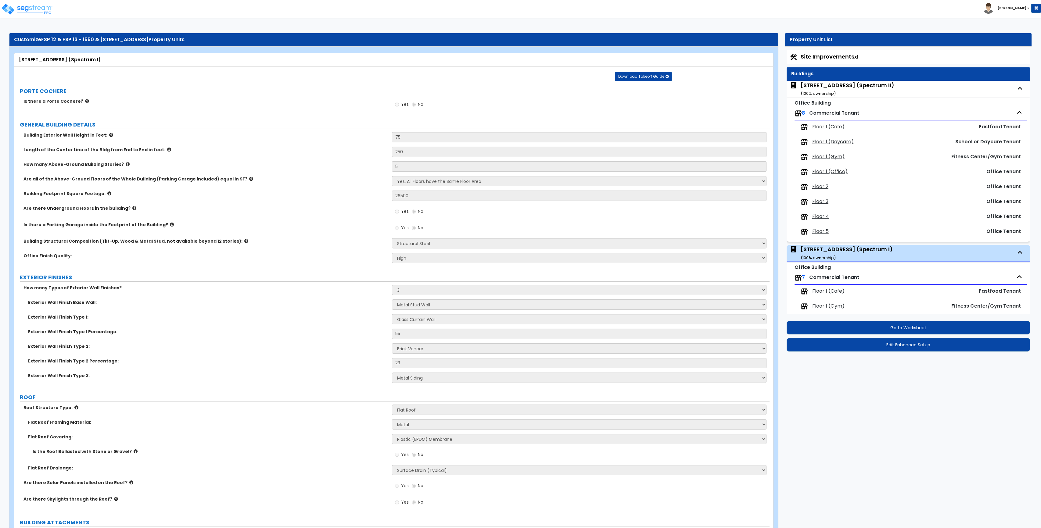
select select "2"
select select "6"
select select "2"
select select "1"
select select "3"
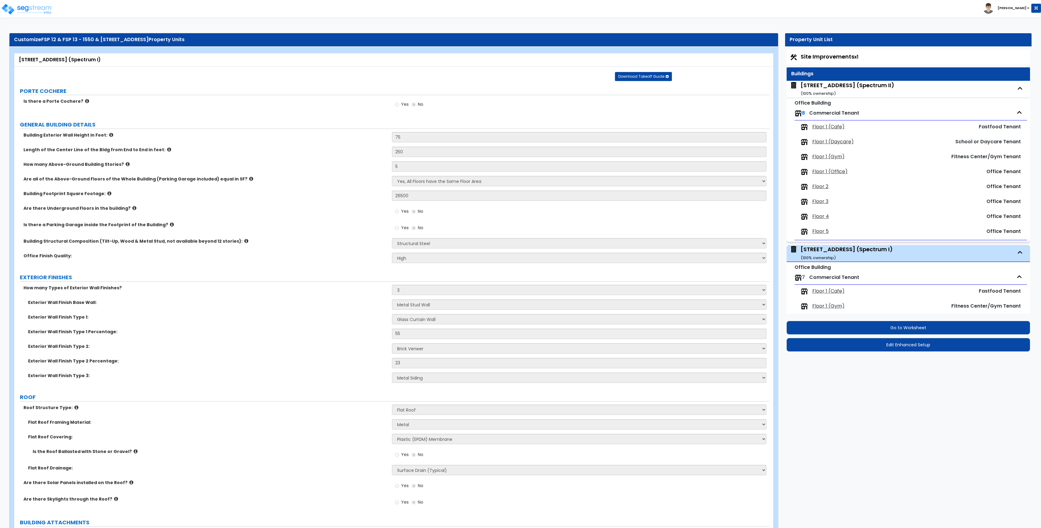
select select "1"
select select "3"
select select "2"
select select "1"
select select "2"
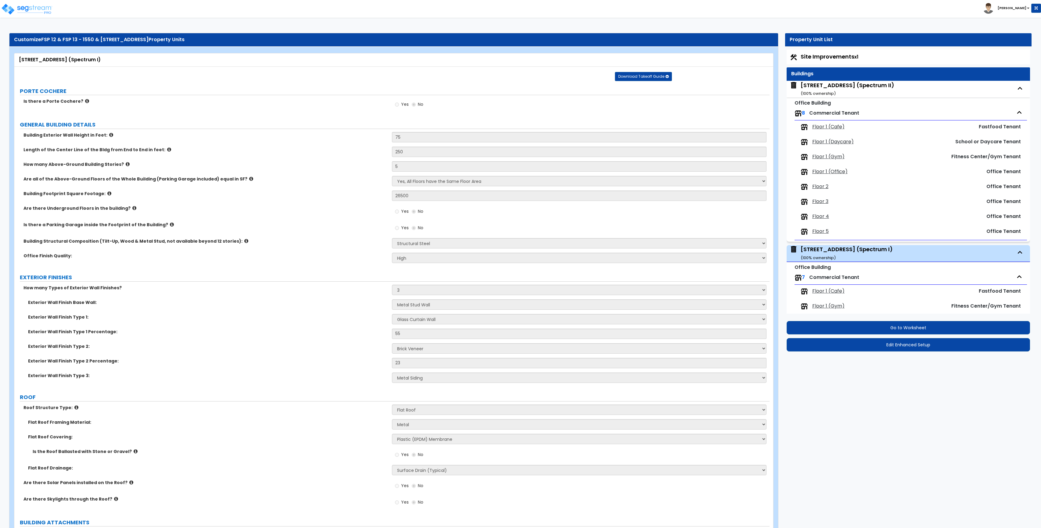
select select "2"
select select "3"
select select "1"
select select "2"
select select "1"
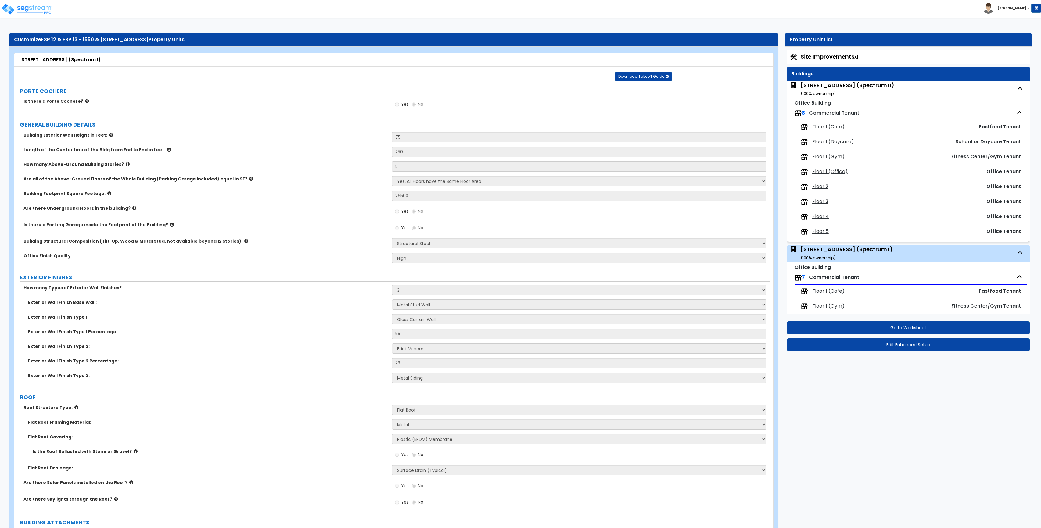
select select "6"
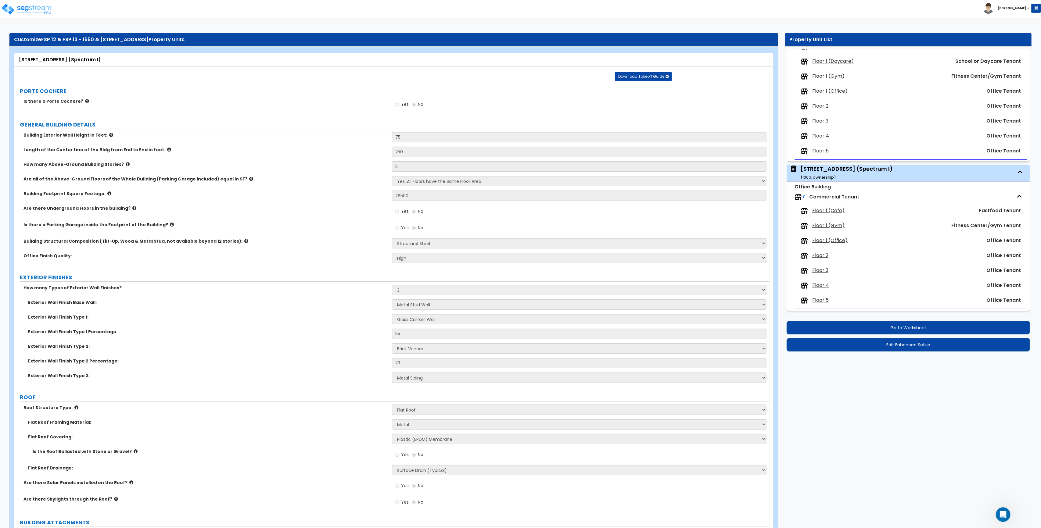
scroll to position [1, 0]
click at [368, 227] on label "Is there a Parking Garage inside the Footprint of the Building?" at bounding box center [205, 225] width 364 height 6
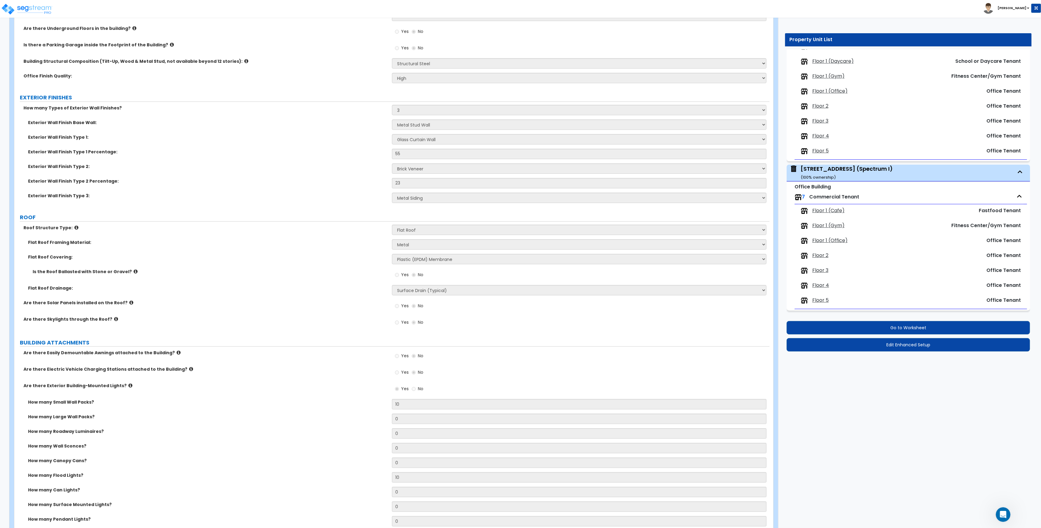
scroll to position [176, 0]
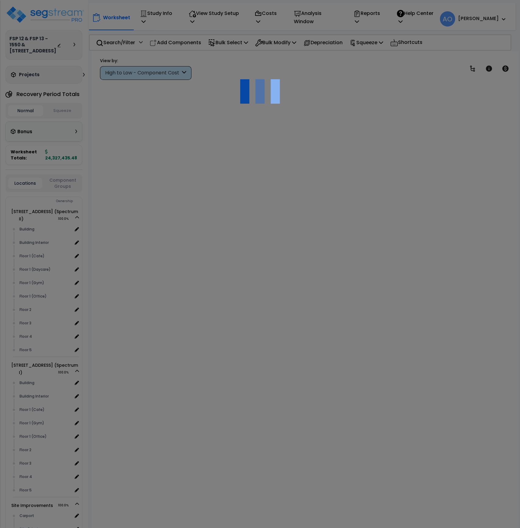
click at [156, 74] on div "High to Low - Component Cost" at bounding box center [142, 73] width 75 height 7
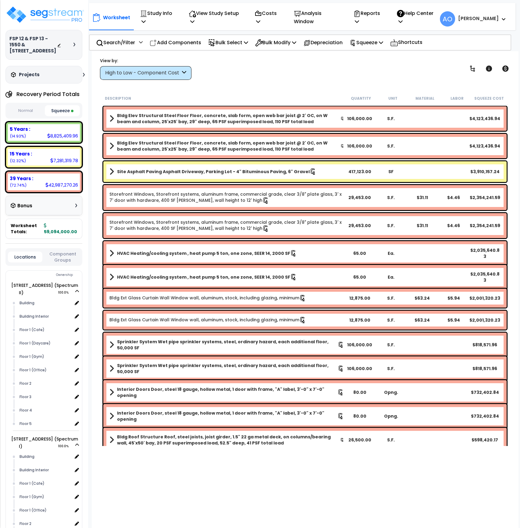
click at [143, 146] on b "Bldg Elev Structural Steel Floor Floor, concrete, slab form, open web bar joist…" at bounding box center [229, 146] width 224 height 12
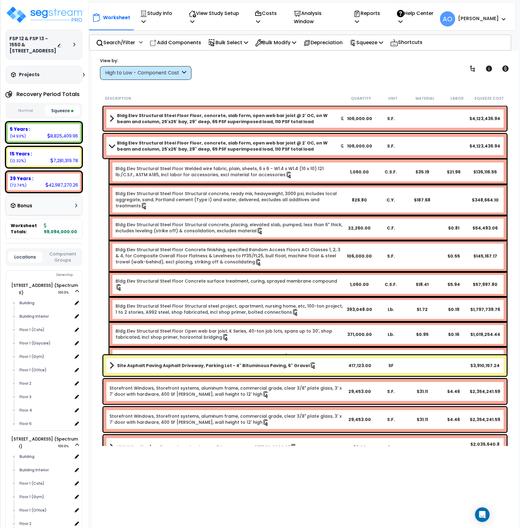
click at [155, 69] on div "High to Low - Component Cost" at bounding box center [145, 73] width 91 height 14
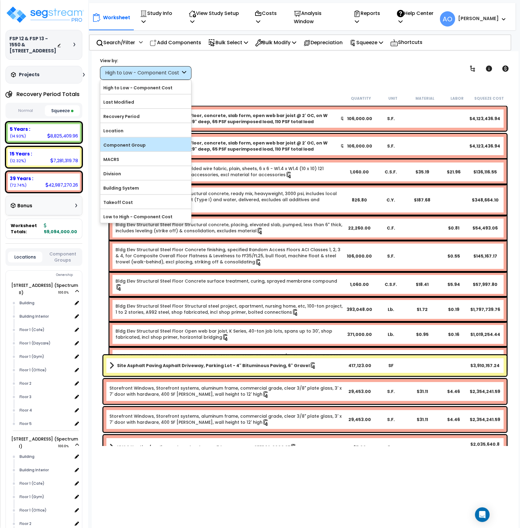
click at [138, 142] on label "Component Group" at bounding box center [145, 145] width 91 height 9
click at [0, 0] on input "Component Group" at bounding box center [0, 0] width 0 height 0
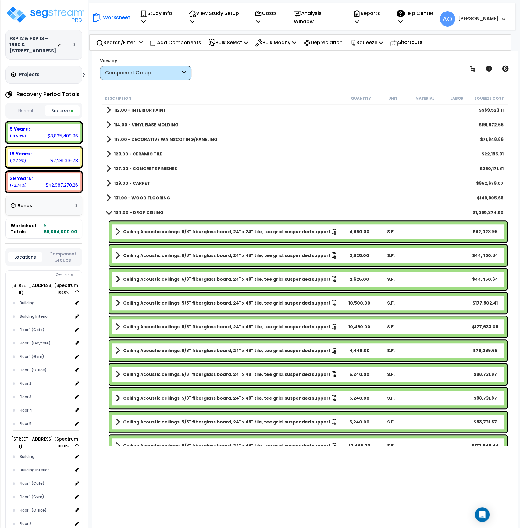
click at [149, 211] on b "134.00 - DROP CEILING" at bounding box center [139, 212] width 50 height 6
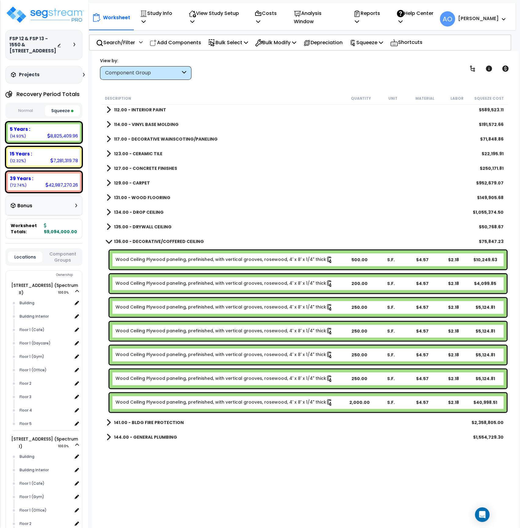
scroll to position [471, 0]
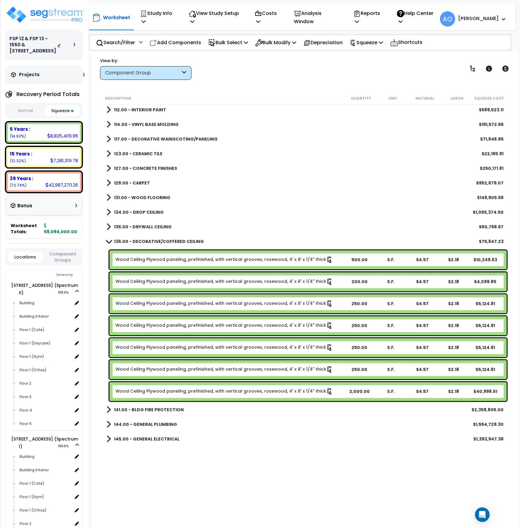
click at [170, 241] on b "136.00 - DECORATIVE/COFFERED CEILING" at bounding box center [159, 241] width 90 height 6
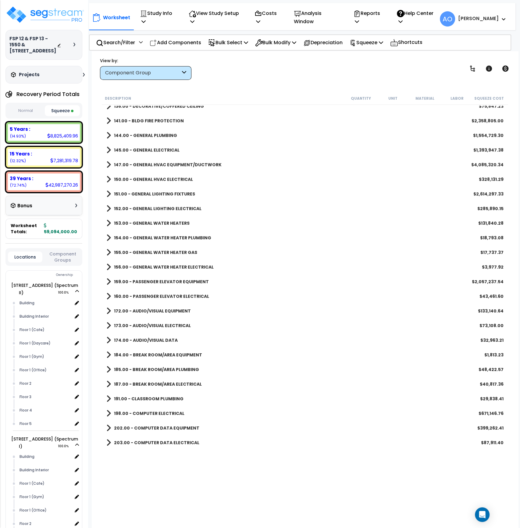
scroll to position [607, 0]
click at [160, 221] on b "153.00 - GENERAL WATER HEATERS" at bounding box center [152, 223] width 76 height 6
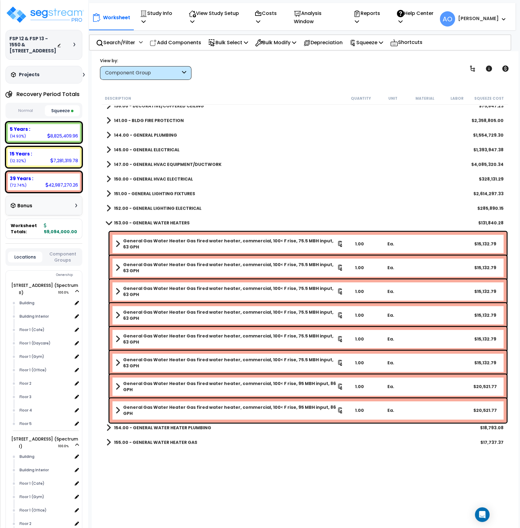
click at [160, 221] on b "153.00 - GENERAL WATER HEATERS" at bounding box center [152, 223] width 76 height 6
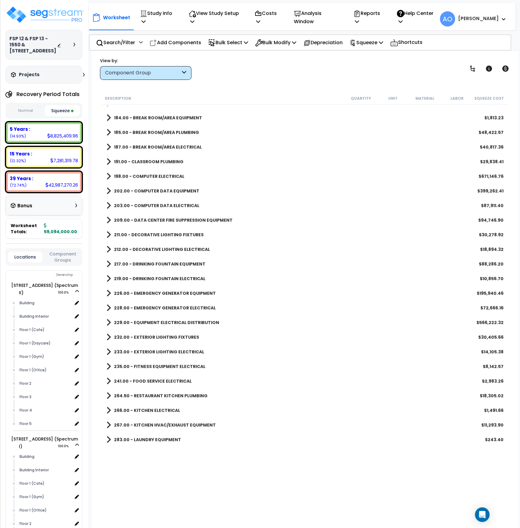
scroll to position [844, 0]
click at [170, 221] on b "209.00 - DATA CENTER FIRE SUPPRESSION EQUIPMENT" at bounding box center [173, 220] width 119 height 6
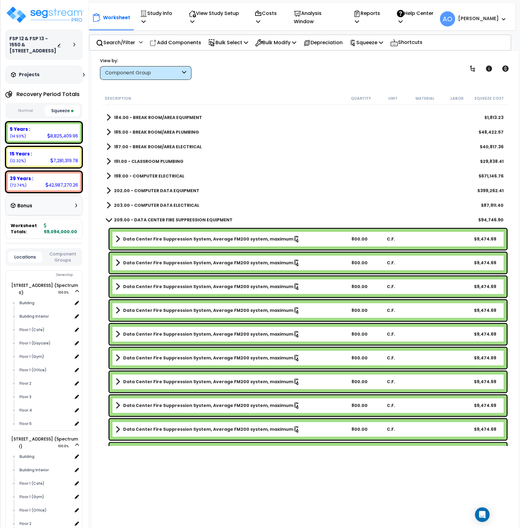
click at [170, 220] on b "209.00 - DATA CENTER FIRE SUPPRESSION EQUIPMENT" at bounding box center [173, 220] width 119 height 6
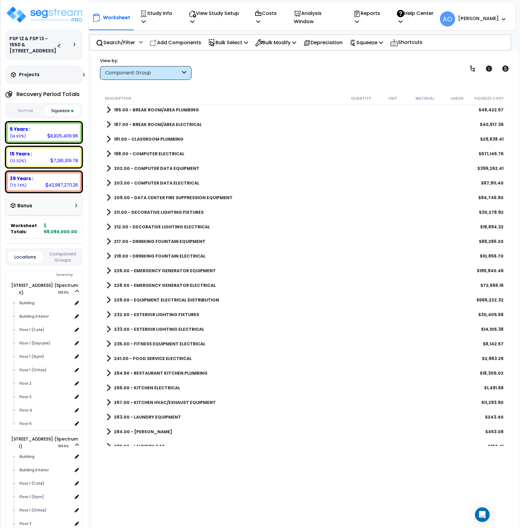
scroll to position [866, 0]
click at [183, 270] on b "226.00 - EMERGENCY GENERATOR EQUIPMENT" at bounding box center [165, 271] width 102 height 6
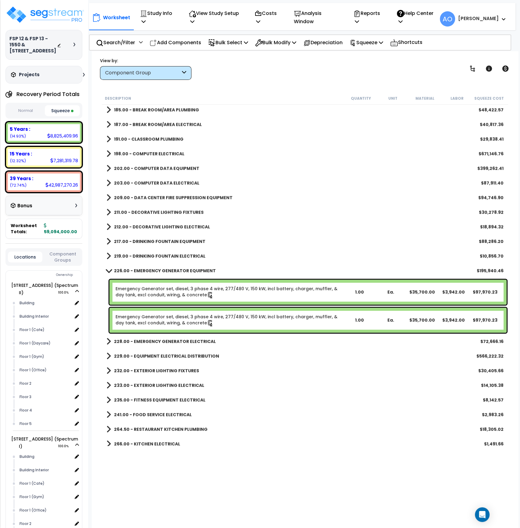
click at [183, 270] on b "226.00 - EMERGENCY GENERATOR EQUIPMENT" at bounding box center [165, 271] width 102 height 6
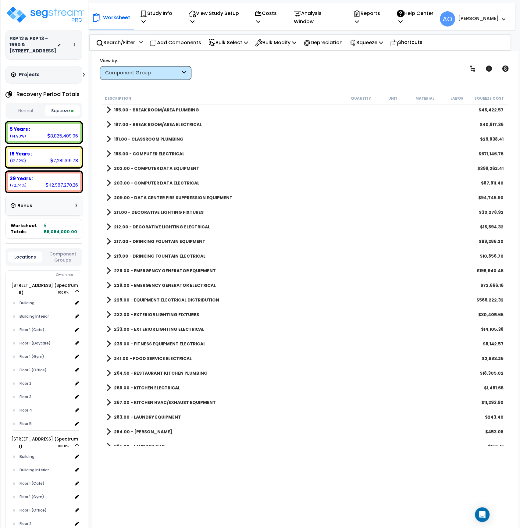
click at [29, 129] on b "5 Years :" at bounding box center [20, 129] width 20 height 6
click at [124, 77] on div "Component Group" at bounding box center [145, 73] width 91 height 14
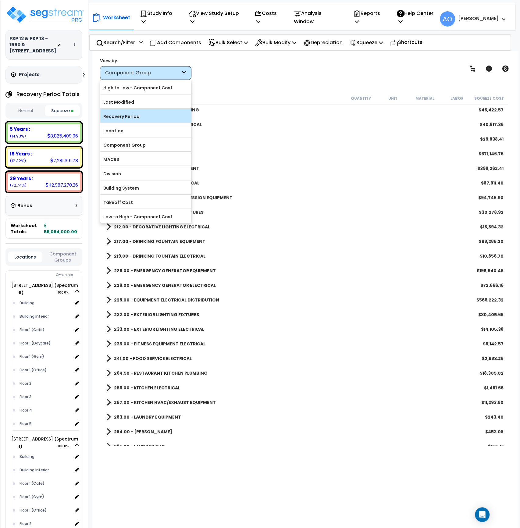
click at [137, 117] on label "Recovery Period" at bounding box center [145, 116] width 91 height 9
click at [0, 0] on input "Recovery Period" at bounding box center [0, 0] width 0 height 0
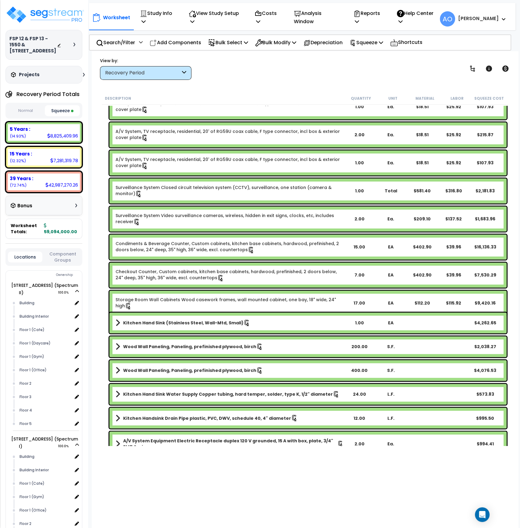
click at [145, 129] on link "A/V System, TV receptacle, residential, 20' of RG59U coax cable, F type connect…" at bounding box center [230, 134] width 228 height 13
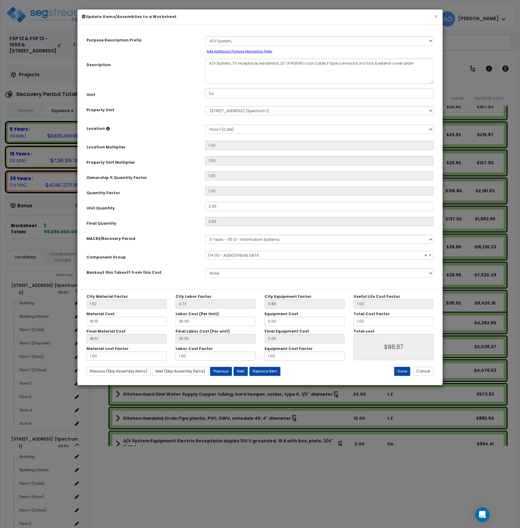
select select "45993"
click at [420, 372] on button "Cancel" at bounding box center [423, 371] width 20 height 9
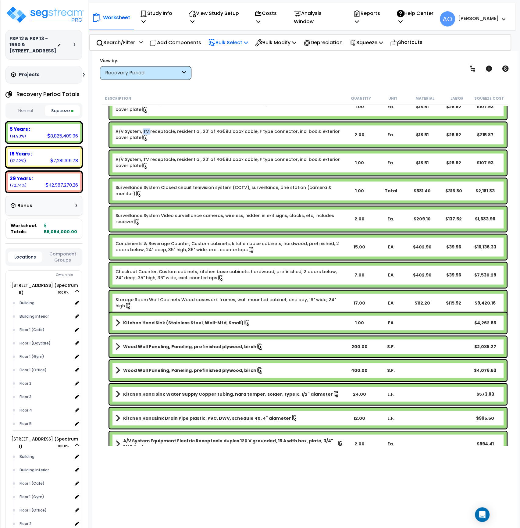
click at [246, 41] on p "Bulk Select" at bounding box center [228, 42] width 40 height 8
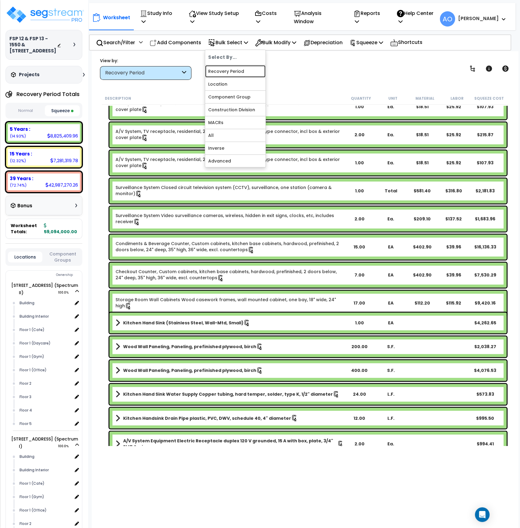
click at [239, 69] on link "Recovery Period" at bounding box center [235, 71] width 60 height 12
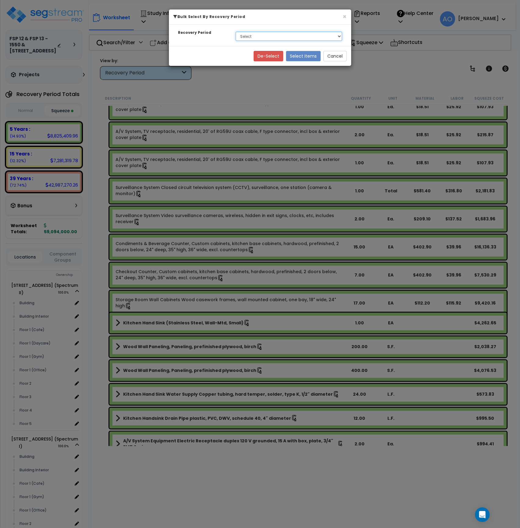
click at [258, 38] on select "Select 5 Years 15 Years 39 Years" at bounding box center [289, 36] width 106 height 9
select select "5Y"
click at [236, 32] on select "Select 5 Years 15 Years 39 Years" at bounding box center [289, 36] width 106 height 9
click at [296, 56] on button "Select Items" at bounding box center [303, 56] width 35 height 10
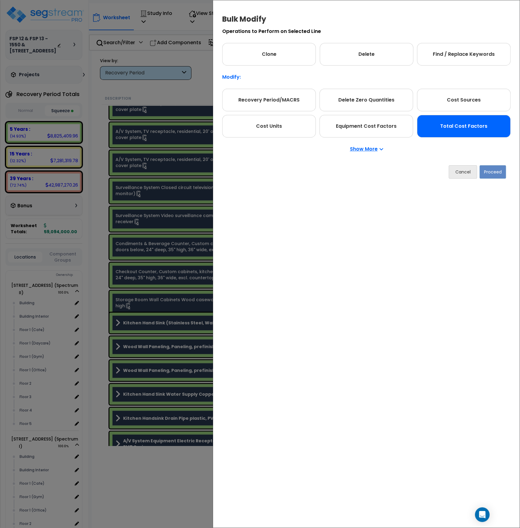
click at [443, 124] on div "Total Cost Factors" at bounding box center [464, 126] width 94 height 23
click at [489, 171] on button "Proceed" at bounding box center [493, 171] width 27 height 13
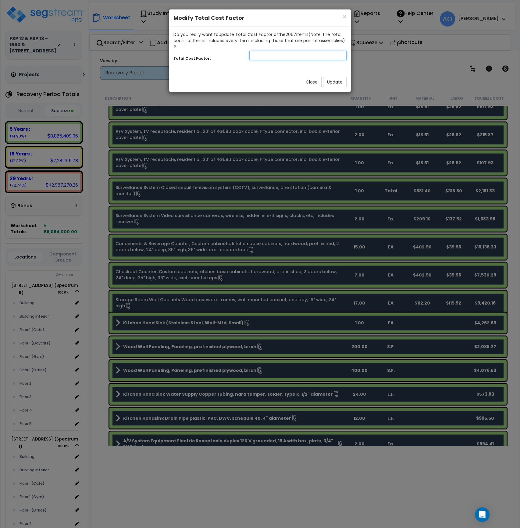
click at [251, 51] on input "number" at bounding box center [297, 55] width 97 height 9
type input "1.1"
click at [336, 78] on button "Update" at bounding box center [334, 82] width 23 height 10
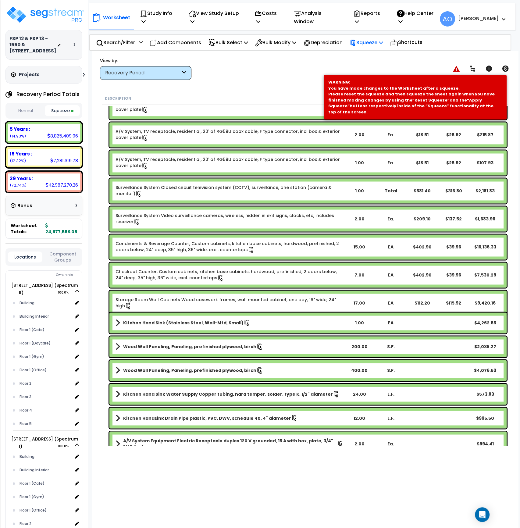
click at [382, 41] on p "Squeeze" at bounding box center [367, 42] width 34 height 8
click at [382, 60] on link "Re-squeeze" at bounding box center [377, 57] width 60 height 14
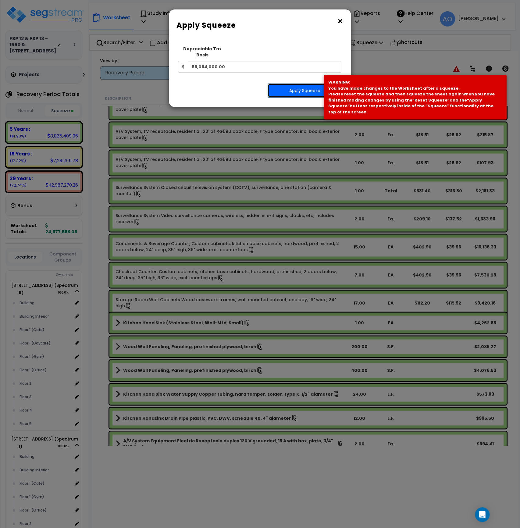
click at [303, 88] on button "Apply Squeeze" at bounding box center [305, 91] width 74 height 14
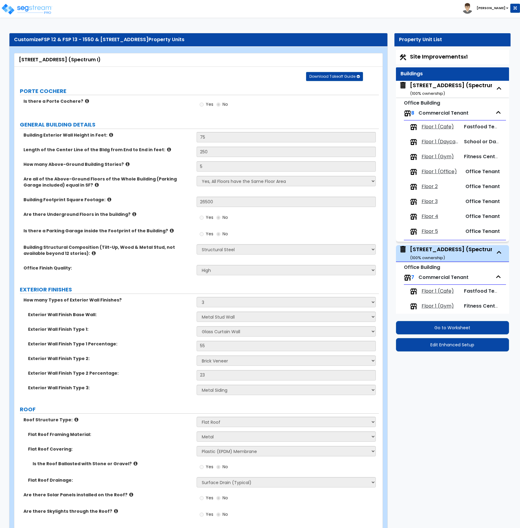
select select "4"
select select "2"
select select "3"
select select "5"
select select "13"
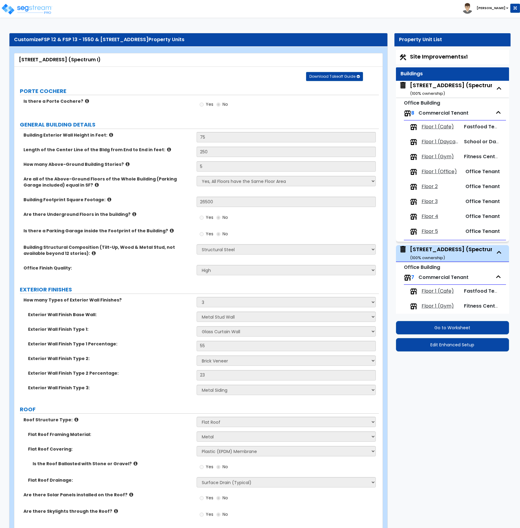
select select "2"
select select "6"
select select "2"
select select "1"
select select "3"
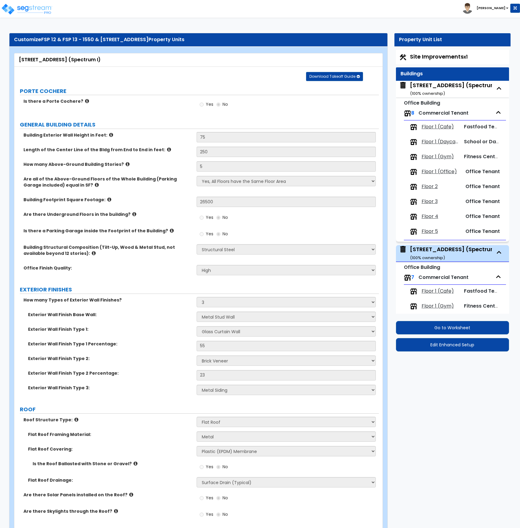
select select "1"
select select "3"
select select "2"
select select "1"
select select "2"
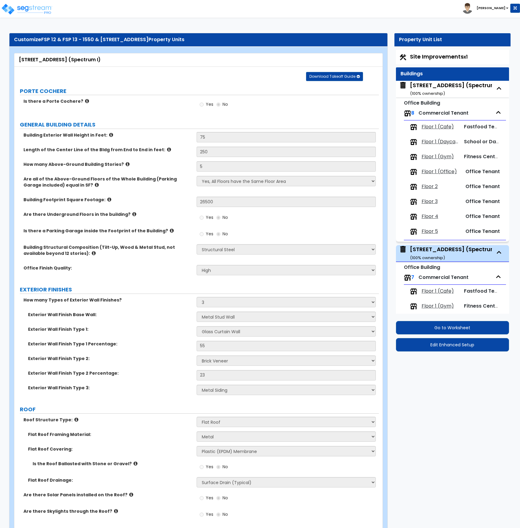
select select "2"
select select "3"
select select "1"
select select "2"
select select "1"
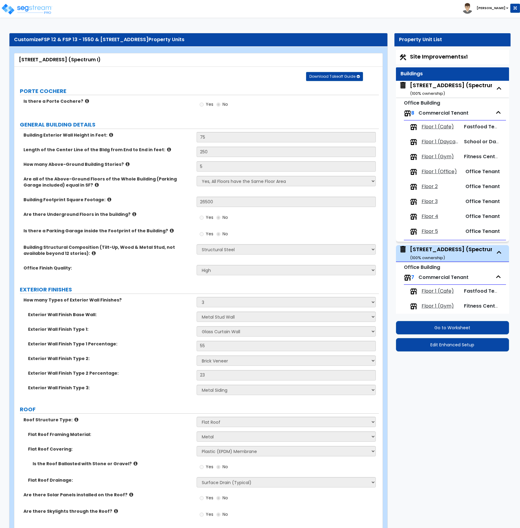
select select "6"
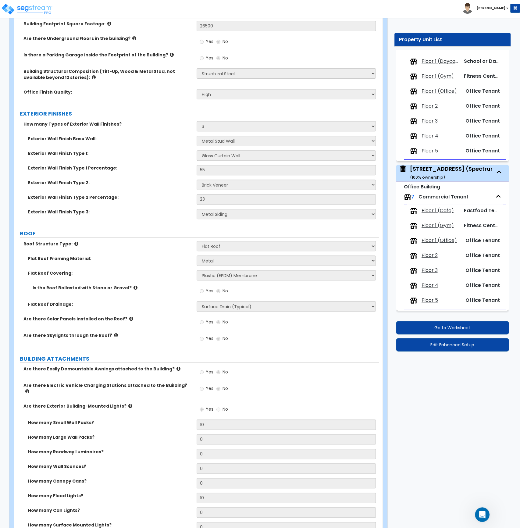
scroll to position [1, 0]
click at [159, 204] on div "Exterior Wall Finish Type 2 Percentage: 23" at bounding box center [196, 201] width 365 height 15
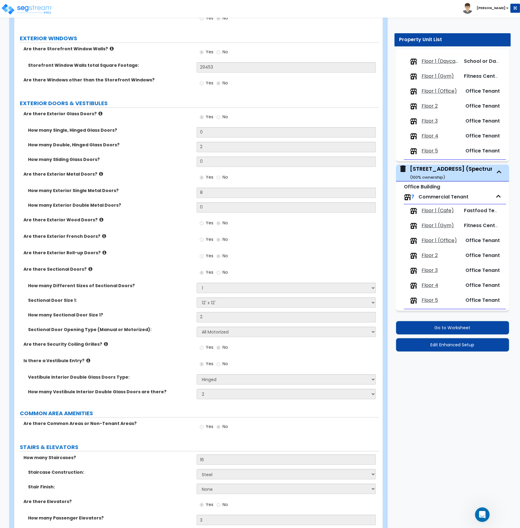
scroll to position [512, 0]
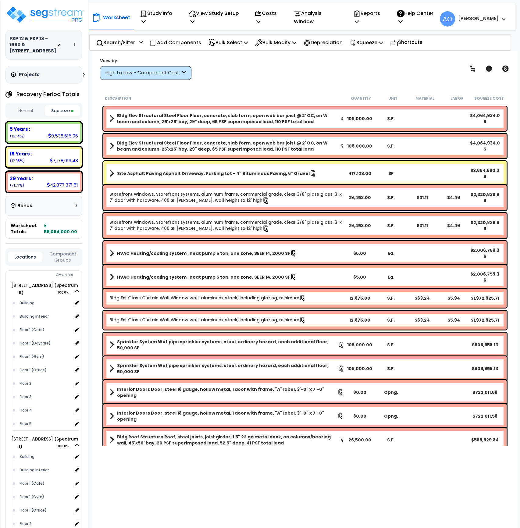
click at [63, 106] on button "Squeeze" at bounding box center [62, 110] width 35 height 11
click at [317, 20] on p "Analysis Window" at bounding box center [317, 17] width 46 height 16
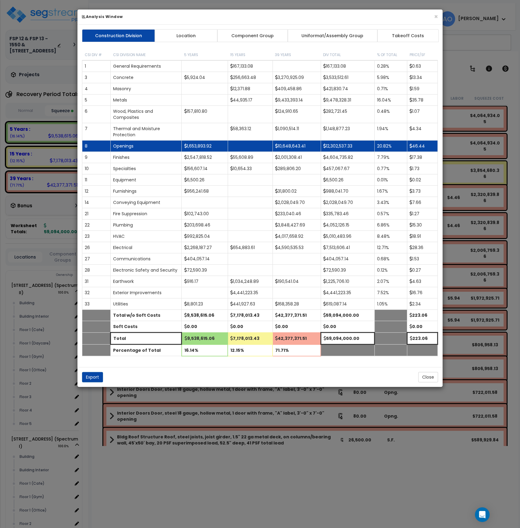
click at [301, 146] on td "10,648,643.41" at bounding box center [297, 146] width 48 height 11
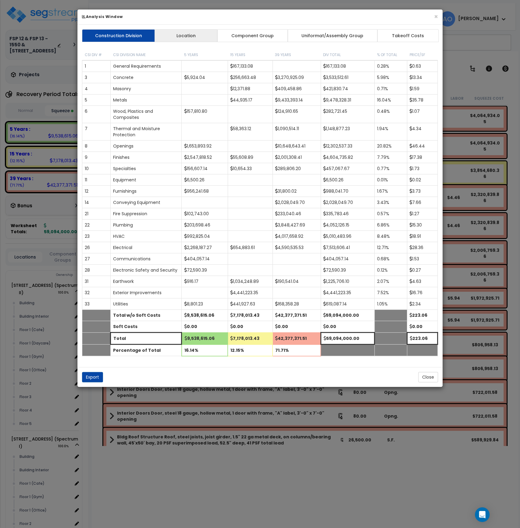
click at [177, 38] on link "Location" at bounding box center [186, 35] width 63 height 13
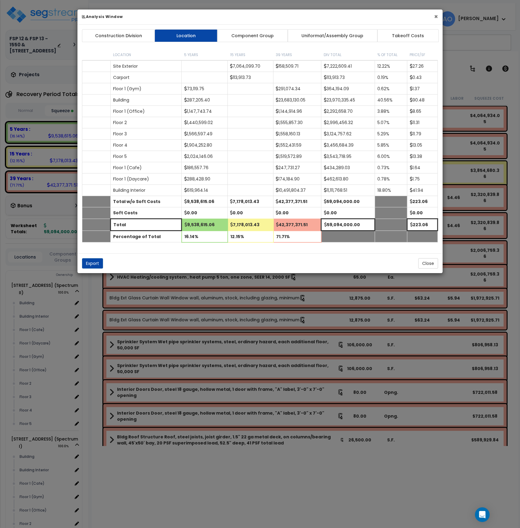
click at [437, 16] on button "×" at bounding box center [436, 16] width 4 height 6
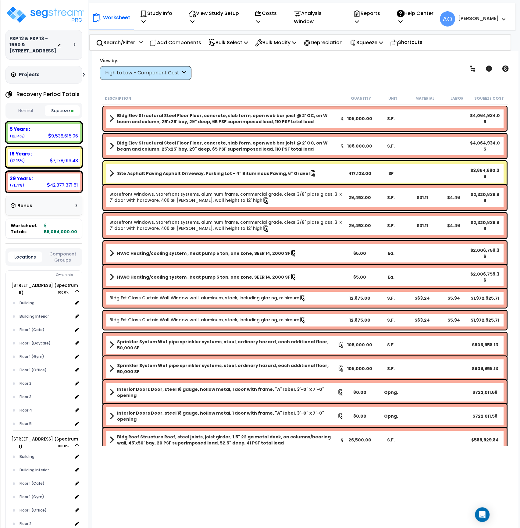
click at [163, 70] on div "High to Low - Component Cost" at bounding box center [142, 73] width 75 height 7
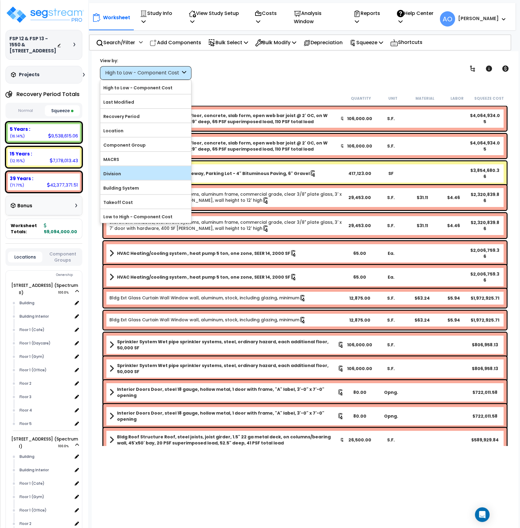
click at [143, 177] on label "Division" at bounding box center [145, 173] width 91 height 9
click at [0, 0] on input "Division" at bounding box center [0, 0] width 0 height 0
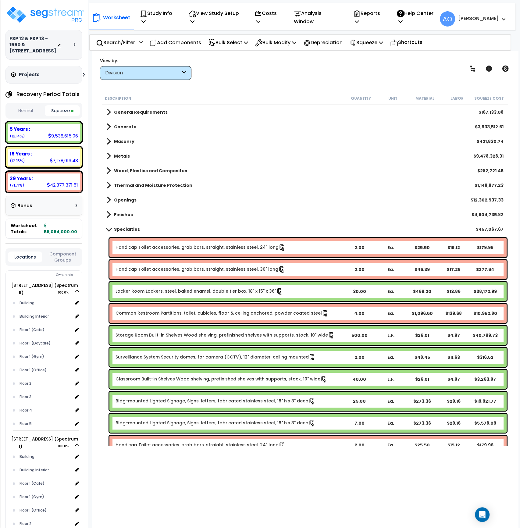
click at [129, 199] on b "Openings" at bounding box center [125, 200] width 23 height 6
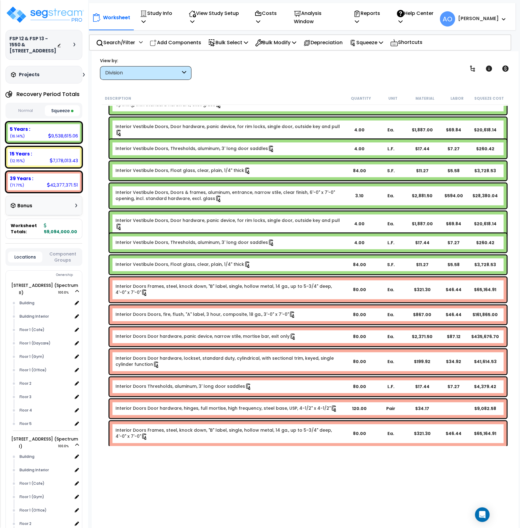
scroll to position [802, 0]
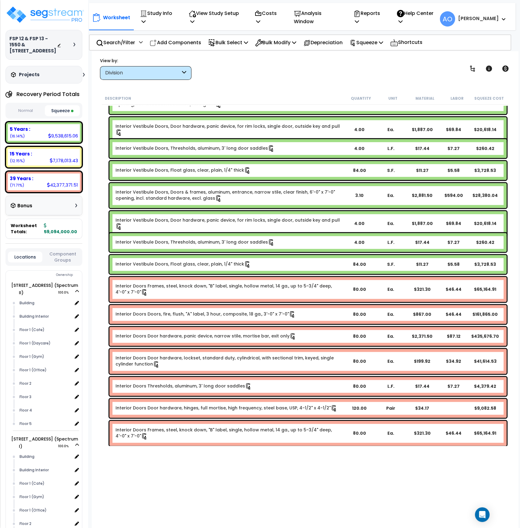
click at [249, 313] on link "Interior Doors Doors, fire, flush, "A" label, 3 hour, composite, 18 ga., 3'-0" …" at bounding box center [206, 314] width 180 height 7
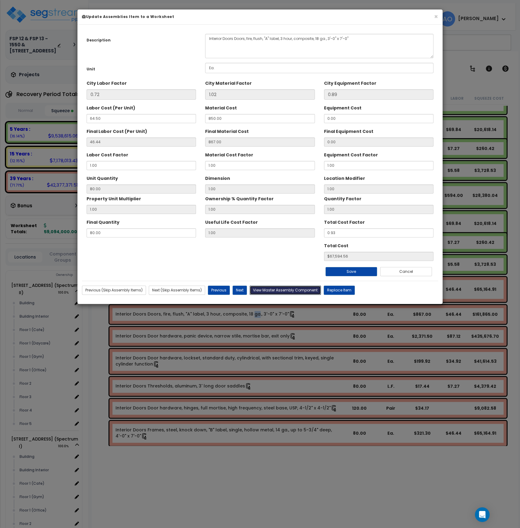
click at [270, 292] on button "View Master Assembly Component" at bounding box center [285, 290] width 71 height 9
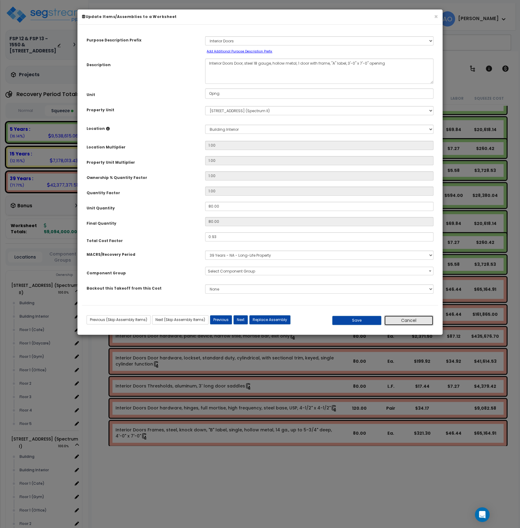
click at [423, 321] on button "Cancel" at bounding box center [408, 320] width 49 height 10
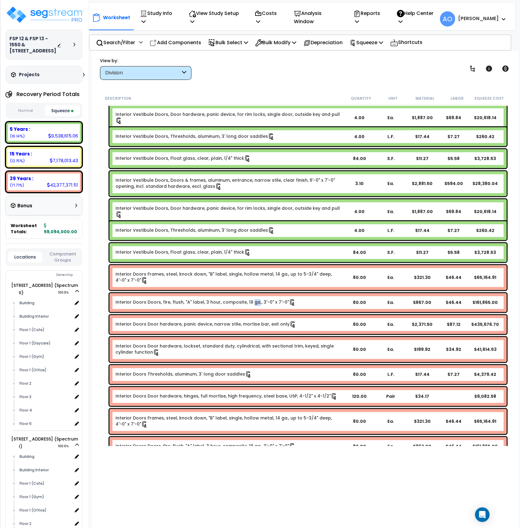
scroll to position [813, 0]
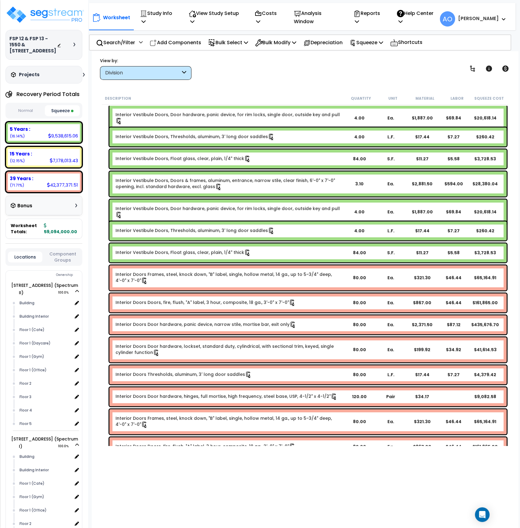
click at [141, 72] on div "Division" at bounding box center [142, 73] width 75 height 7
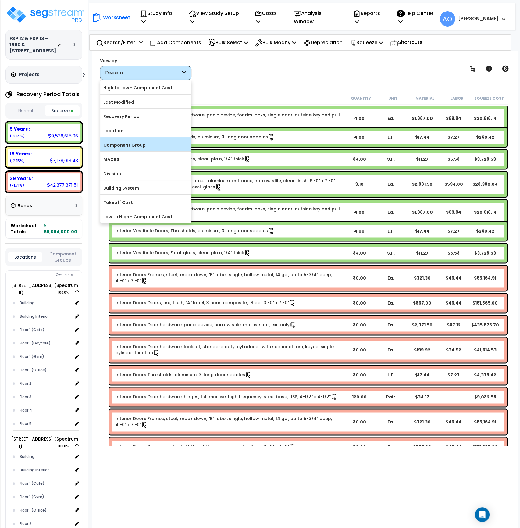
click at [132, 143] on label "Component Group" at bounding box center [145, 145] width 91 height 9
click at [0, 0] on input "Component Group" at bounding box center [0, 0] width 0 height 0
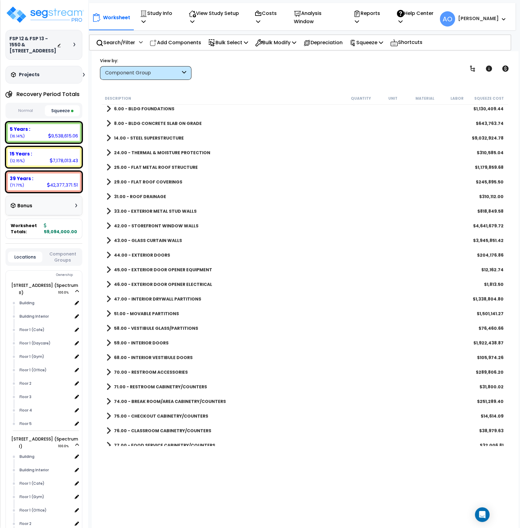
scroll to position [2, 0]
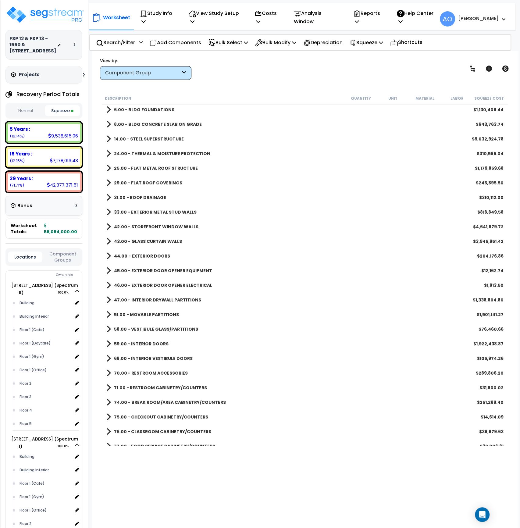
click at [156, 342] on b "59.00 - INTERIOR DOORS" at bounding box center [141, 344] width 55 height 6
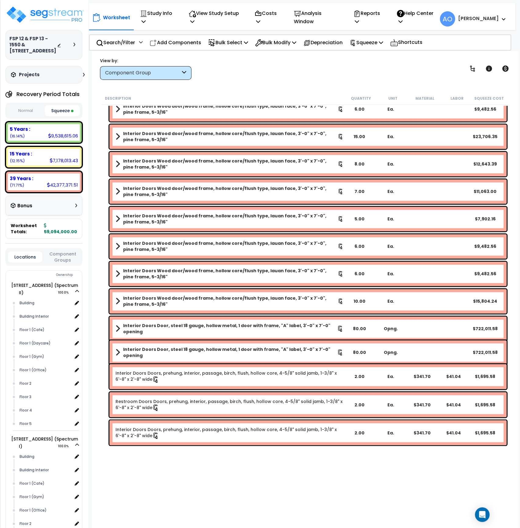
scroll to position [883, 0]
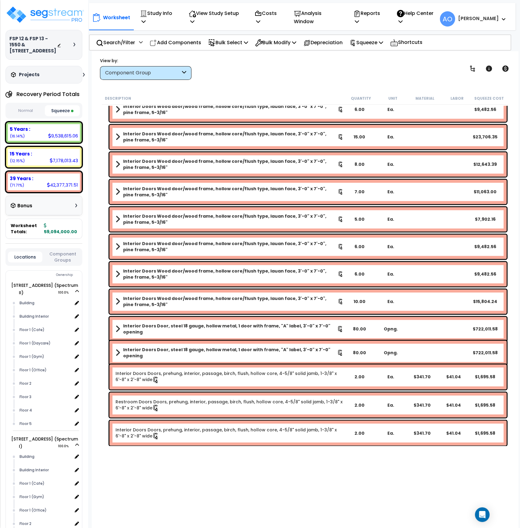
click at [192, 328] on b "Interior Doors Door, steel 18 gauge, hollow metal, 1 door with frame, "A" label…" at bounding box center [230, 329] width 214 height 12
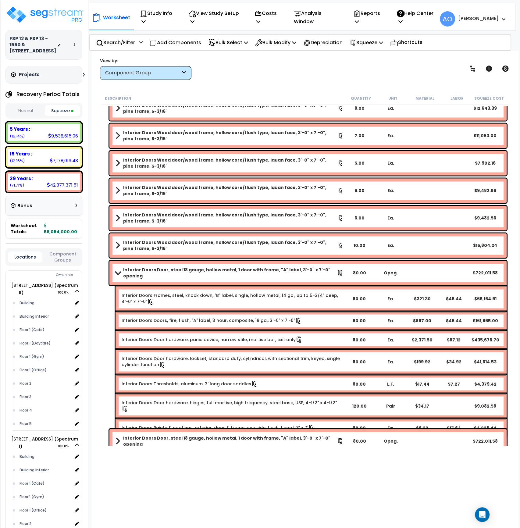
scroll to position [940, 0]
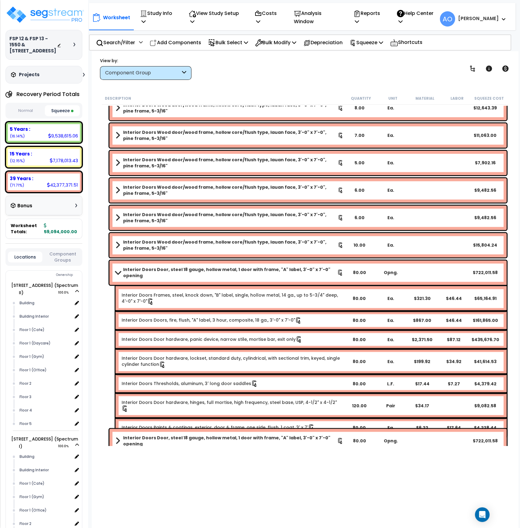
click at [198, 336] on link "Interior Doors Door hardware, panic device, narrow stile, mortise bar, exit only" at bounding box center [212, 339] width 181 height 7
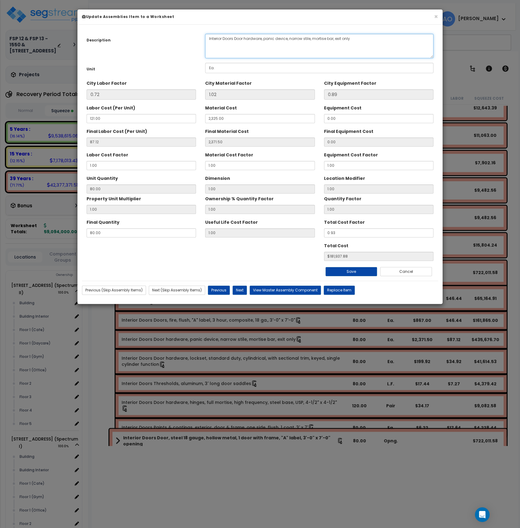
drag, startPoint x: 359, startPoint y: 38, endPoint x: 199, endPoint y: 46, distance: 160.6
click at [199, 46] on div "Description Interior Doors Door hardware, panic device, narrow stile, mortise b…" at bounding box center [260, 46] width 356 height 24
click at [435, 18] on button "×" at bounding box center [436, 16] width 4 height 6
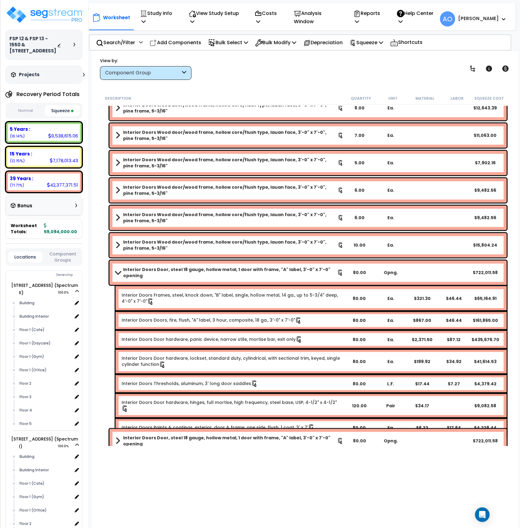
click at [190, 270] on b "Interior Doors Door, steel 18 gauge, hollow metal, 1 door with frame, "A" label…" at bounding box center [230, 273] width 214 height 12
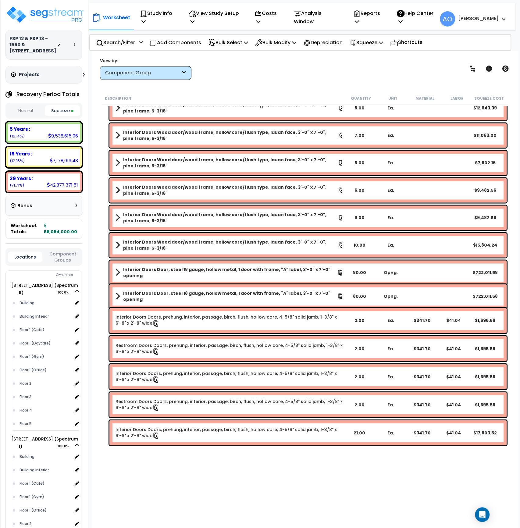
click at [190, 270] on b "Interior Doors Door, steel 18 gauge, hollow metal, 1 door with frame, "A" label…" at bounding box center [230, 273] width 214 height 12
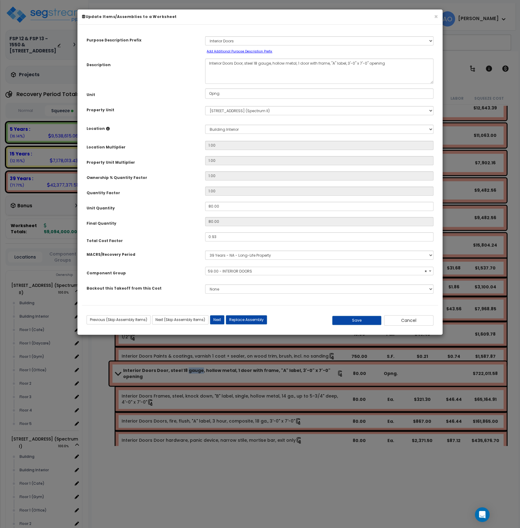
select select "45891"
click at [424, 320] on button "Cancel" at bounding box center [408, 320] width 49 height 10
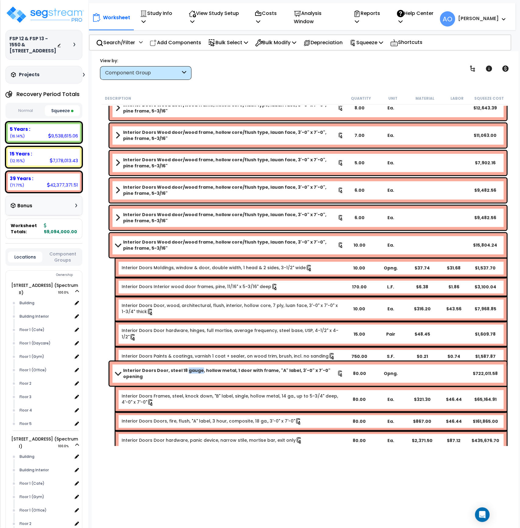
click at [163, 244] on b "Interior Doors Wood door/wood frame, hollow core/flush type, lauan face, 3'-0" …" at bounding box center [230, 245] width 215 height 12
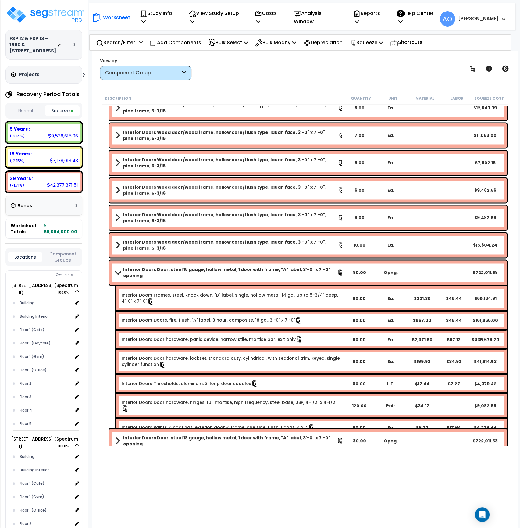
click at [173, 272] on b "Interior Doors Door, steel 18 gauge, hollow metal, 1 door with frame, "A" label…" at bounding box center [230, 273] width 214 height 12
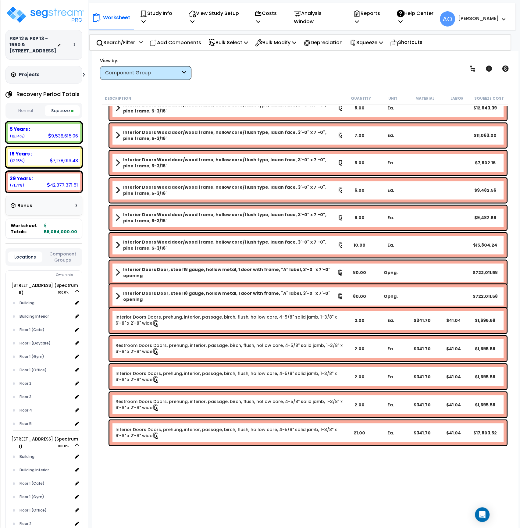
click at [194, 295] on b "Interior Doors Door, steel 18 gauge, hollow metal, 1 door with frame, "A" label…" at bounding box center [230, 296] width 214 height 12
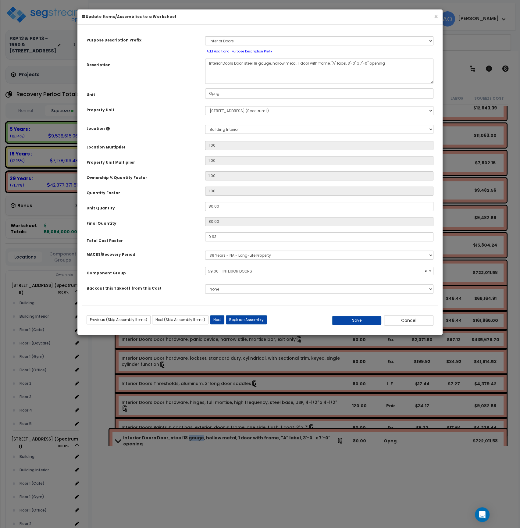
select select "45891"
click at [399, 322] on button "Cancel" at bounding box center [408, 320] width 49 height 10
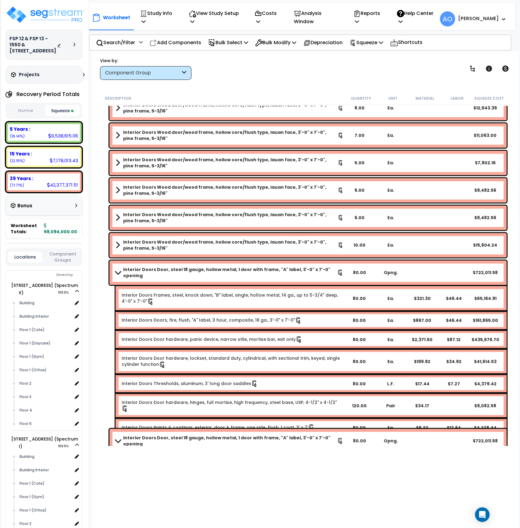
click at [171, 276] on div "Interior Doors Door, steel 18 gauge, hollow metal, 1 door with frame, "A" label…" at bounding box center [307, 272] width 397 height 24
click at [171, 273] on b "Interior Doors Door, steel 18 gauge, hollow metal, 1 door with frame, "A" label…" at bounding box center [230, 273] width 214 height 12
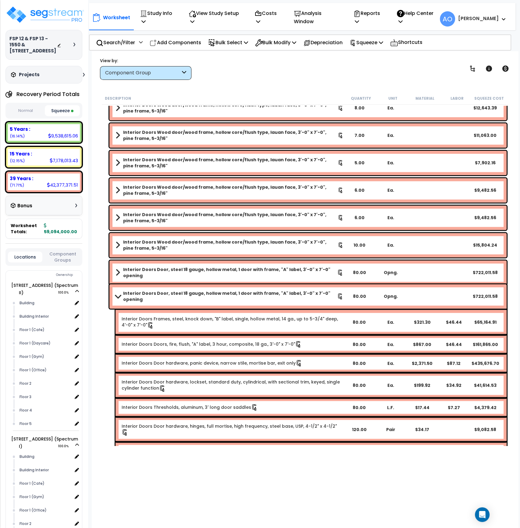
click at [144, 293] on b "Interior Doors Door, steel 18 gauge, hollow metal, 1 door with frame, "A" label…" at bounding box center [230, 296] width 214 height 12
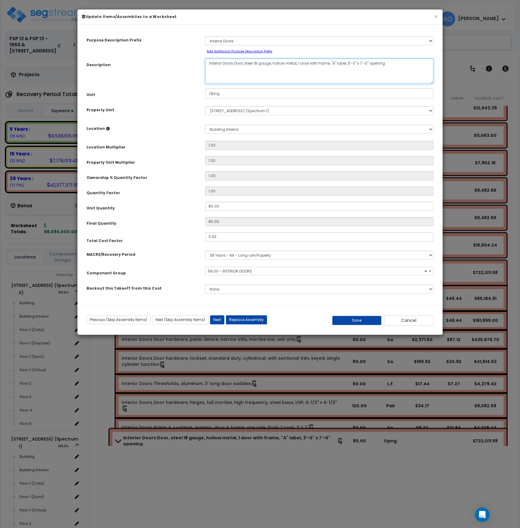
select select "45891"
drag, startPoint x: 393, startPoint y: 61, endPoint x: 234, endPoint y: 69, distance: 158.8
click at [234, 69] on textarea "Interior Doors Door, steel 18 gauge, hollow metal, 1 door with frame, "A" label…" at bounding box center [319, 71] width 228 height 25
click at [410, 322] on button "Cancel" at bounding box center [408, 320] width 49 height 10
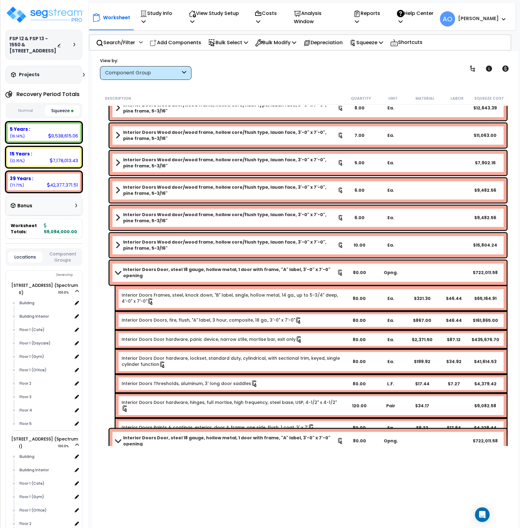
click at [205, 275] on div "Interior Doors Door, steel 18 gauge, hollow metal, 1 door with frame, "A" label…" at bounding box center [307, 272] width 397 height 24
click at [208, 274] on link "Interior Doors Door, steel 18 gauge, hollow metal, 1 door with frame, "A" label…" at bounding box center [230, 273] width 228 height 12
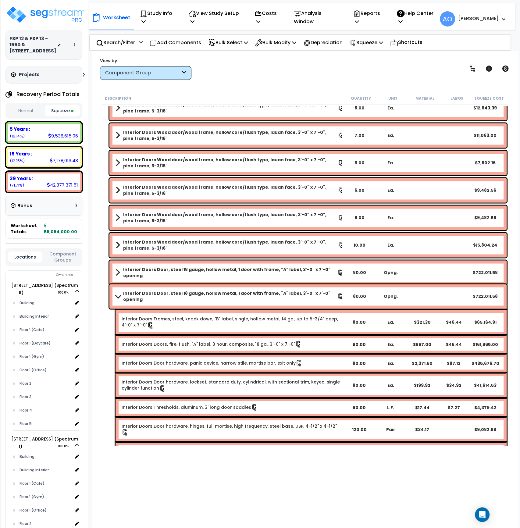
click at [215, 300] on div "Interior Doors Door, steel 18 gauge, hollow metal, 1 door with frame, "A" label…" at bounding box center [307, 296] width 397 height 24
click at [216, 294] on b "Interior Doors Door, steel 18 gauge, hollow metal, 1 door with frame, "A" label…" at bounding box center [230, 296] width 214 height 12
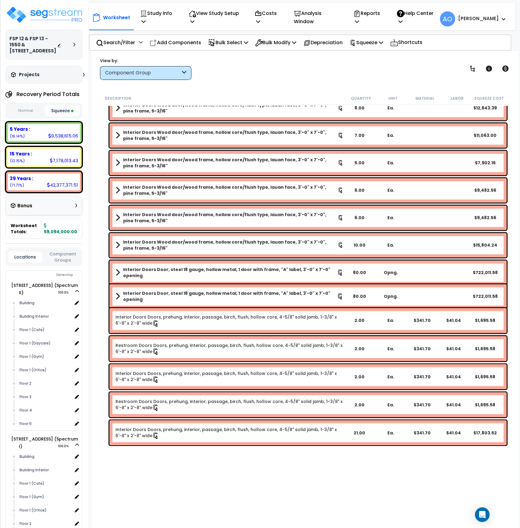
click at [216, 294] on b "Interior Doors Door, steel 18 gauge, hollow metal, 1 door with frame, "A" label…" at bounding box center [230, 296] width 214 height 12
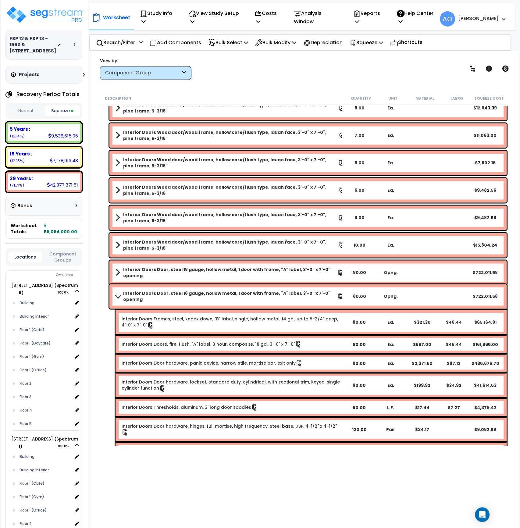
click at [216, 294] on b "Interior Doors Door, steel 18 gauge, hollow metal, 1 door with frame, "A" label…" at bounding box center [230, 296] width 214 height 12
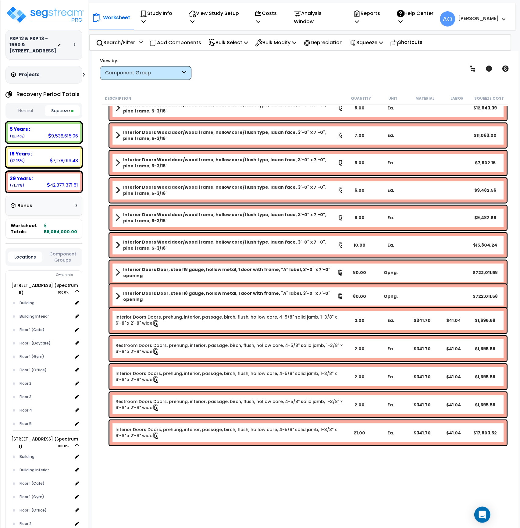
click at [477, 515] on div "Open Intercom Messenger" at bounding box center [482, 515] width 16 height 16
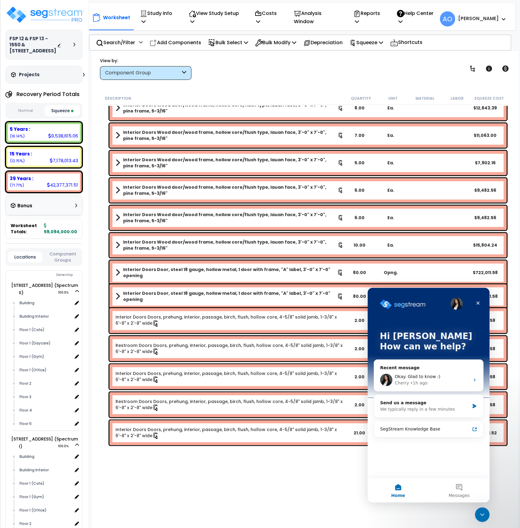
scroll to position [0, 0]
click at [413, 374] on div "Okay. Glad to know :)" at bounding box center [432, 377] width 75 height 6
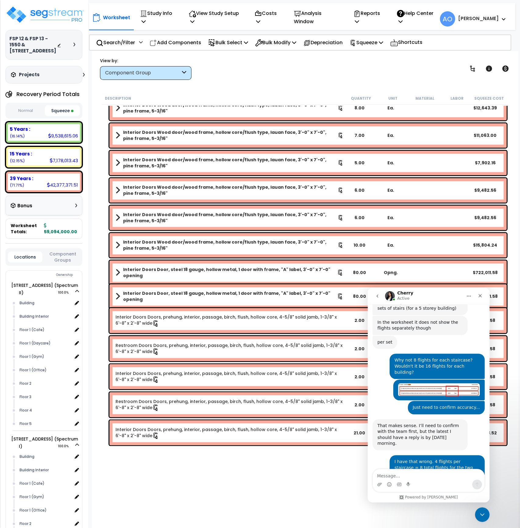
scroll to position [393, 0]
click at [404, 476] on textarea "Message…" at bounding box center [429, 474] width 112 height 10
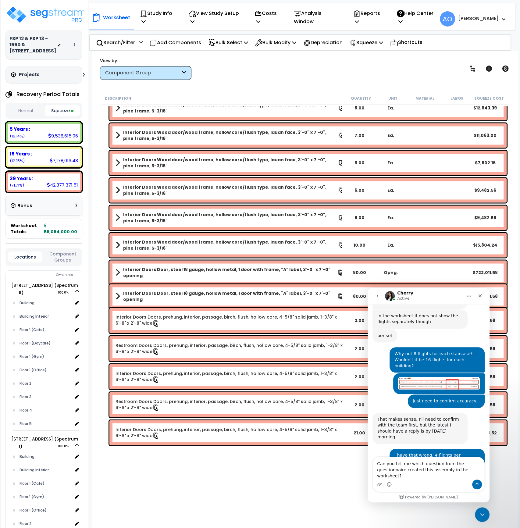
type textarea "Can you tell me which question from the questionnaire created this assembly in …"
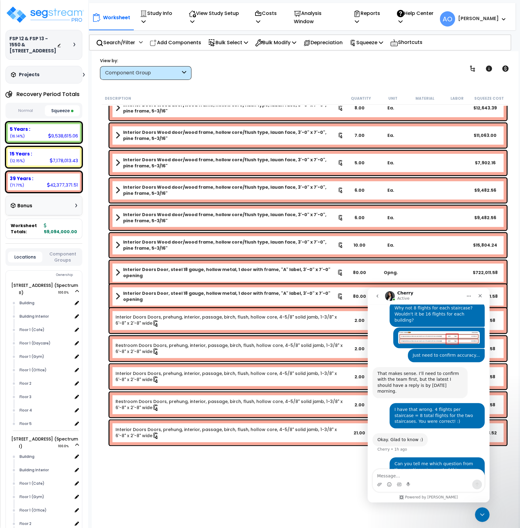
scroll to position [436, 0]
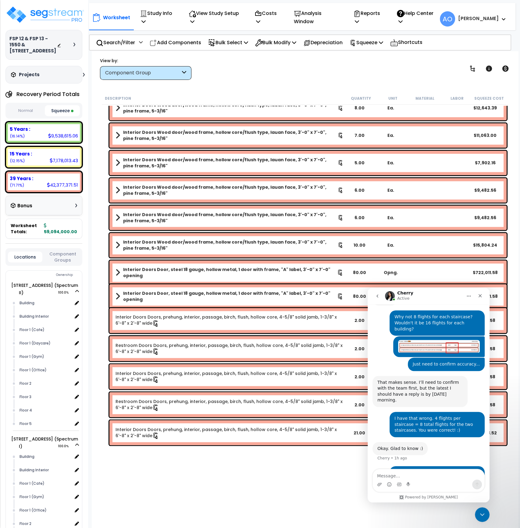
click at [412, 473] on textarea "Message…" at bounding box center [429, 474] width 112 height 10
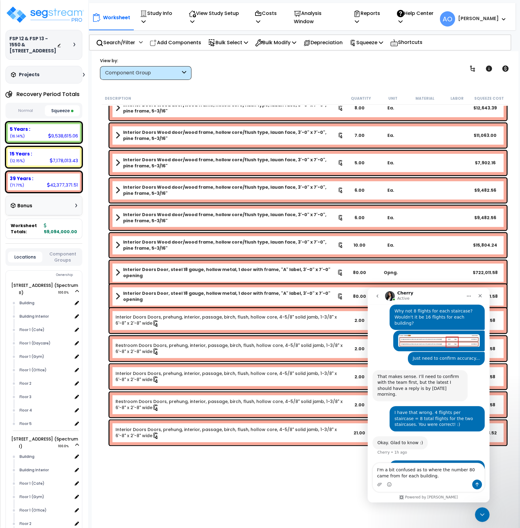
type textarea "I'm a bit confused as to where the number 80 came from for each building."
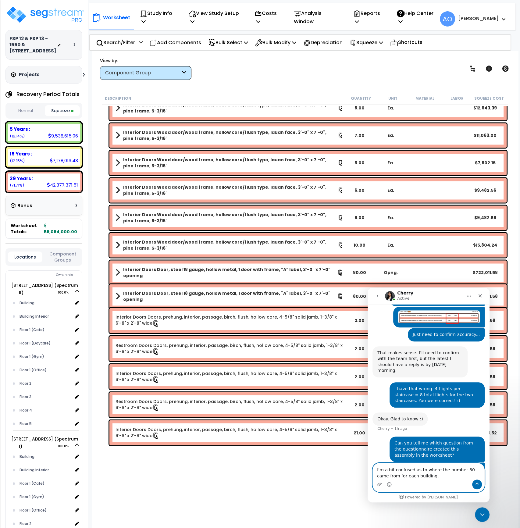
click at [426, 477] on textarea "I'm a bit confused as to where the number 80 came from for each building." at bounding box center [429, 471] width 112 height 16
click at [480, 483] on button "Send a message…" at bounding box center [477, 485] width 10 height 10
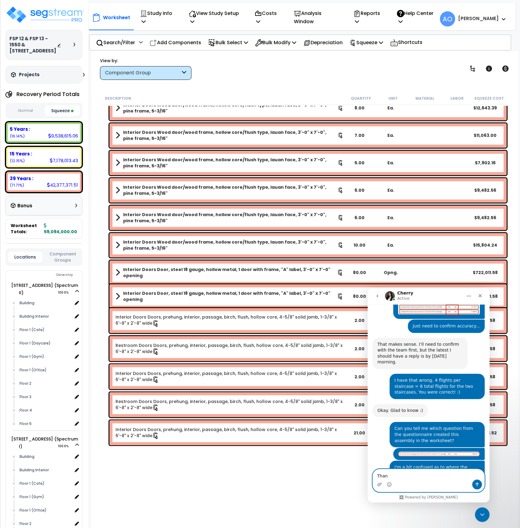
scroll to position [0, 0]
type textarea "Thank you!"
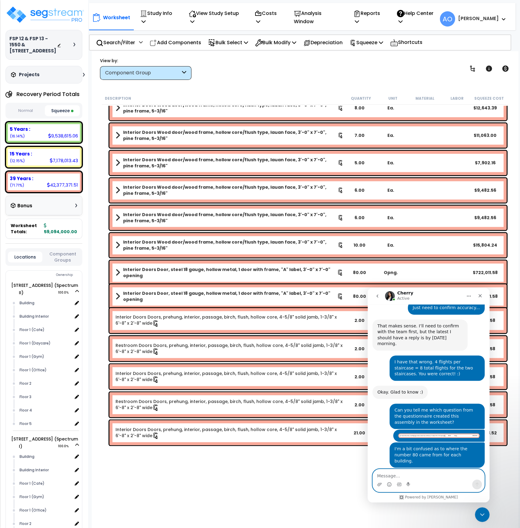
click at [393, 475] on textarea "Message…" at bounding box center [429, 474] width 112 height 10
paste textarea "https://enterprise.segstream.com/project/v2/take-offsheet/38472/#"
type textarea "https://enterprise.segstream.com/project/v2/take-offsheet/38472/#"
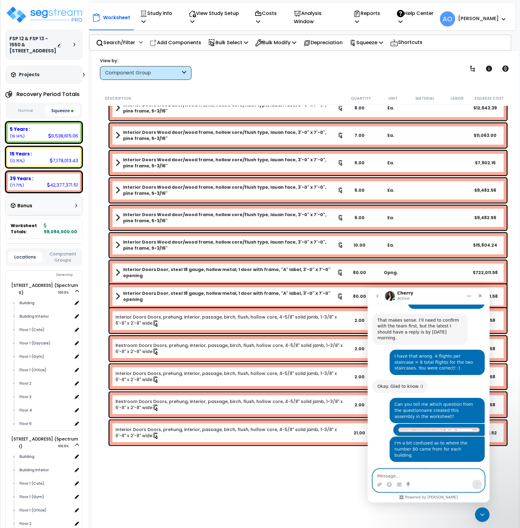
scroll to position [512, 0]
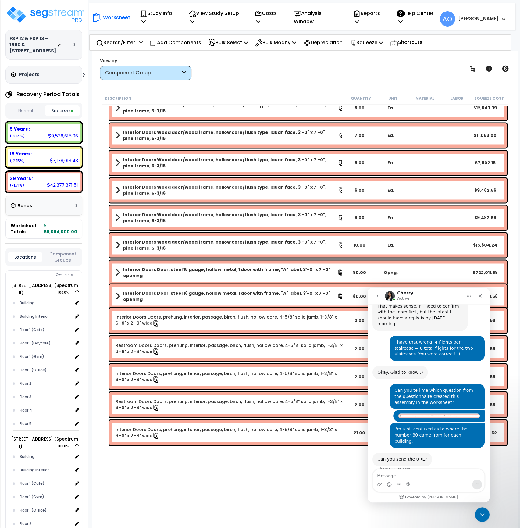
click at [305, 465] on div "Worksheet Study Info Study Setup Add Property Unit Template study Clone study AO" at bounding box center [305, 315] width 427 height 528
click at [481, 513] on icon "Close Intercom Messenger" at bounding box center [481, 513] width 7 height 7
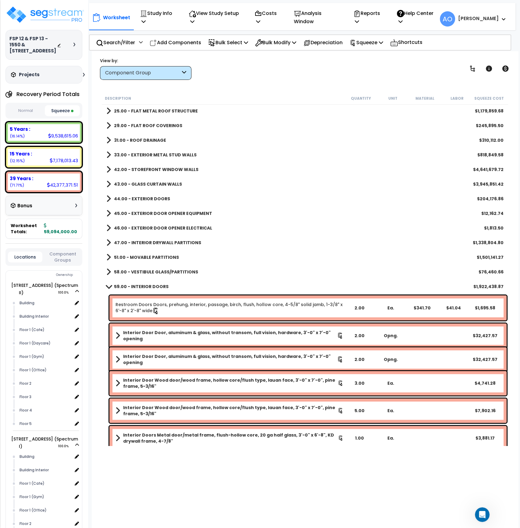
scroll to position [59, 0]
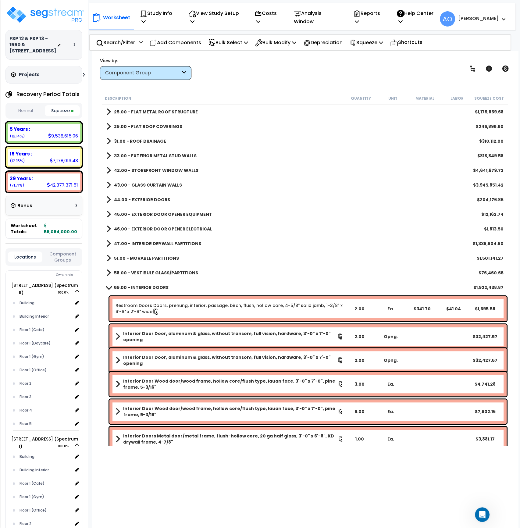
click at [155, 286] on b "59.00 - INTERIOR DOORS" at bounding box center [141, 288] width 55 height 6
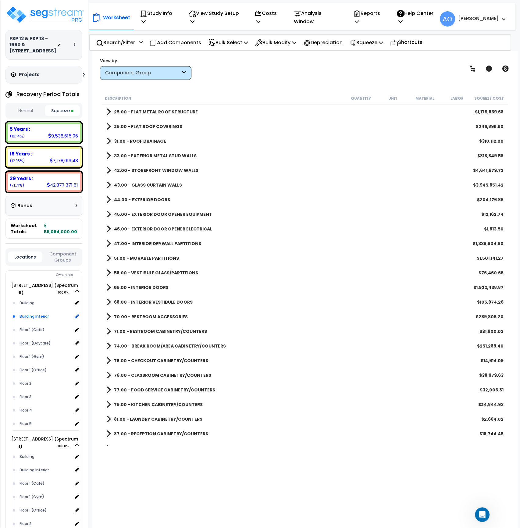
scroll to position [528, 0]
click at [148, 199] on b "44.00 - EXTERIOR DOORS" at bounding box center [142, 200] width 56 height 6
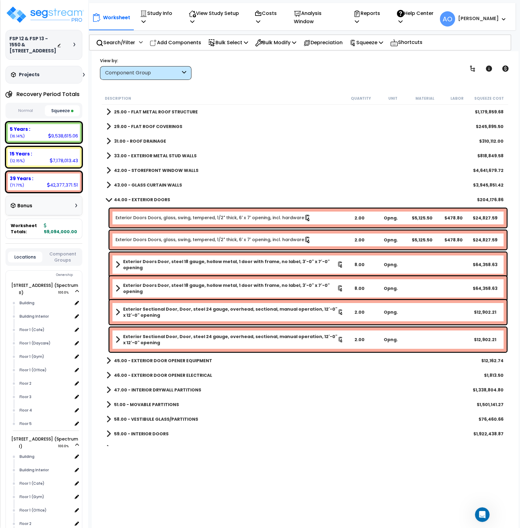
click at [148, 199] on b "44.00 - EXTERIOR DOORS" at bounding box center [142, 200] width 56 height 6
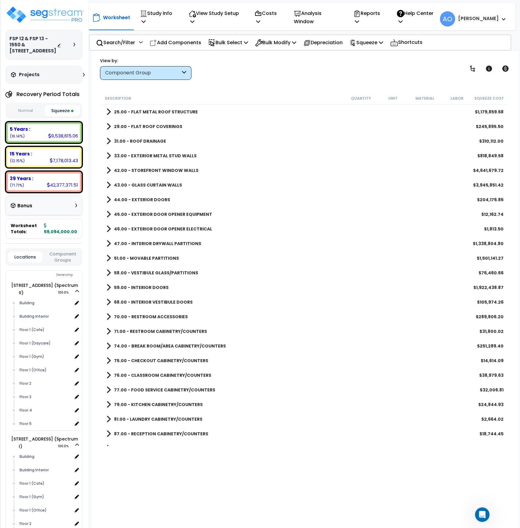
click at [145, 285] on b "59.00 - INTERIOR DOORS" at bounding box center [141, 288] width 55 height 6
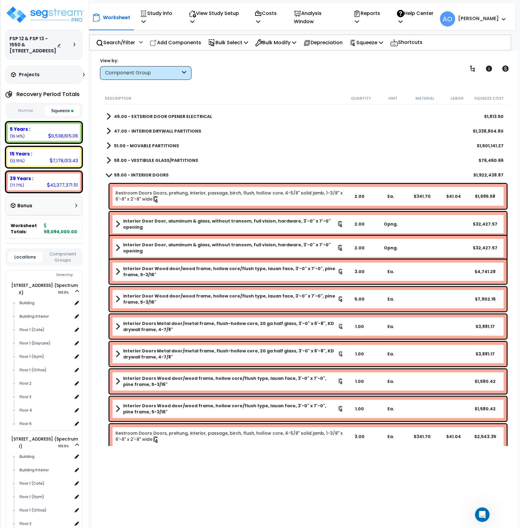
scroll to position [172, 0]
click at [204, 219] on b "Interior Door Door, aluminum & glass, without transom, full vision, hardware, 3…" at bounding box center [230, 224] width 214 height 12
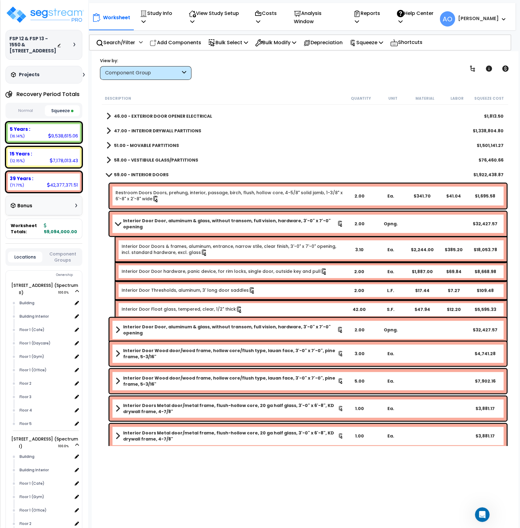
click at [204, 219] on b "Interior Door Door, aluminum & glass, without transom, full vision, hardware, 3…" at bounding box center [230, 224] width 214 height 12
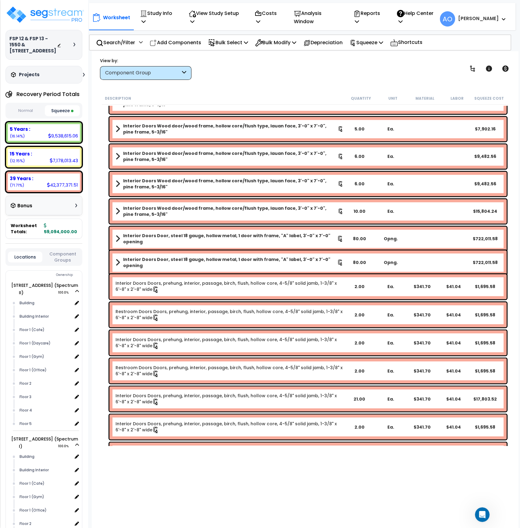
scroll to position [973, 0]
click at [248, 237] on b "Interior Doors Door, steel 18 gauge, hollow metal, 1 door with frame, "A" label…" at bounding box center [230, 239] width 214 height 12
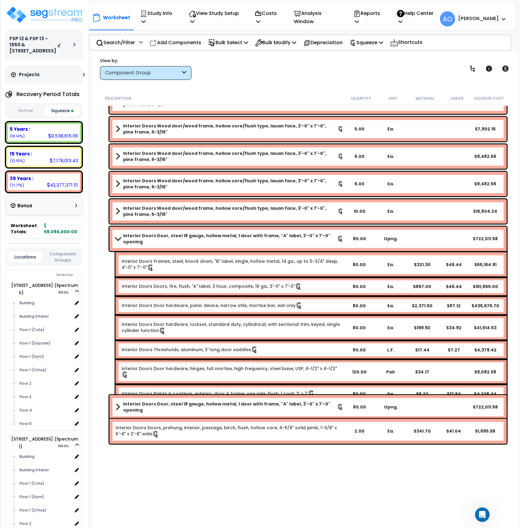
click at [248, 237] on b "Interior Doors Door, steel 18 gauge, hollow metal, 1 door with frame, "A" label…" at bounding box center [230, 239] width 214 height 12
click at [184, 238] on b "Interior Doors Door, steel 18 gauge, hollow metal, 1 door with frame, "A" label…" at bounding box center [230, 239] width 214 height 12
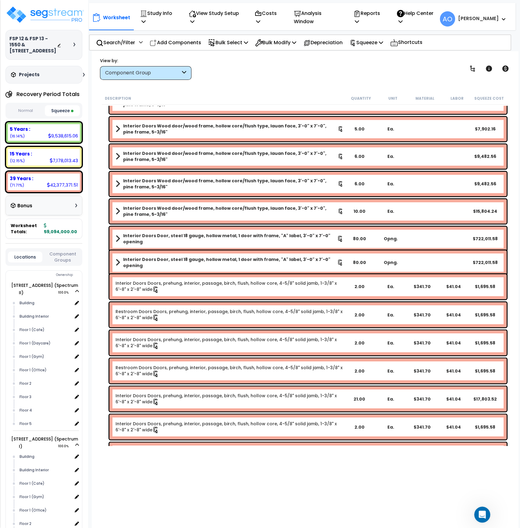
click at [474, 516] on div "Open Intercom Messenger" at bounding box center [481, 514] width 20 height 20
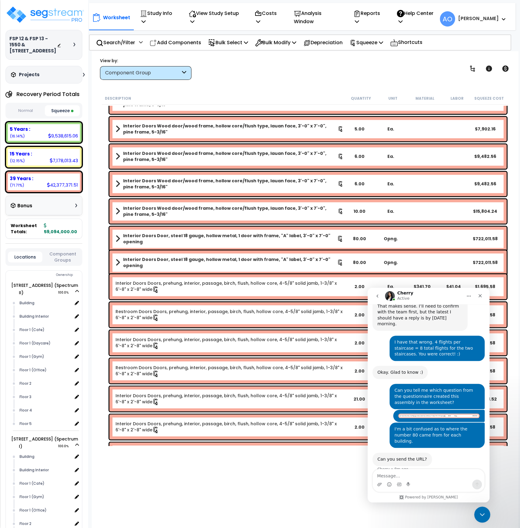
click at [481, 515] on icon "Close Intercom Messenger" at bounding box center [481, 513] width 7 height 7
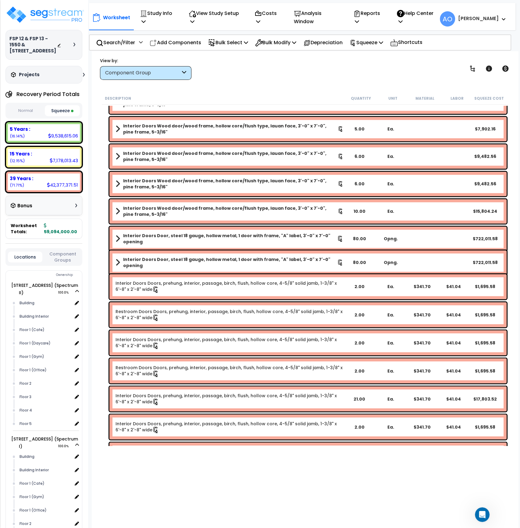
click at [40, 11] on img at bounding box center [44, 14] width 79 height 18
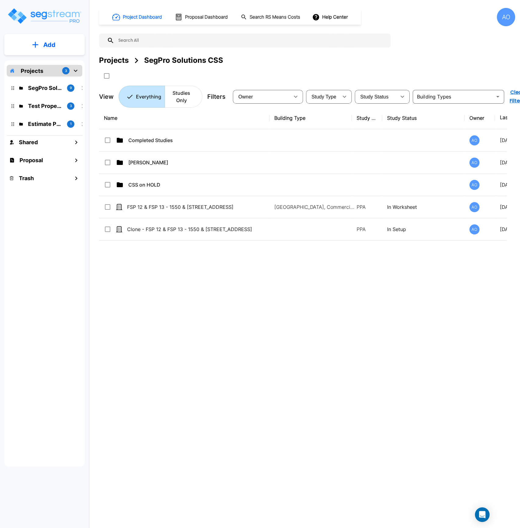
click at [231, 270] on div "Name Building Type Study Type Study Status Owner Last Modified Action Completed…" at bounding box center [303, 271] width 408 height 328
click at [237, 308] on div "Name Building Type Study Type Study Status Owner Last Modified Action Completed…" at bounding box center [303, 271] width 408 height 328
